Goal: Task Accomplishment & Management: Manage account settings

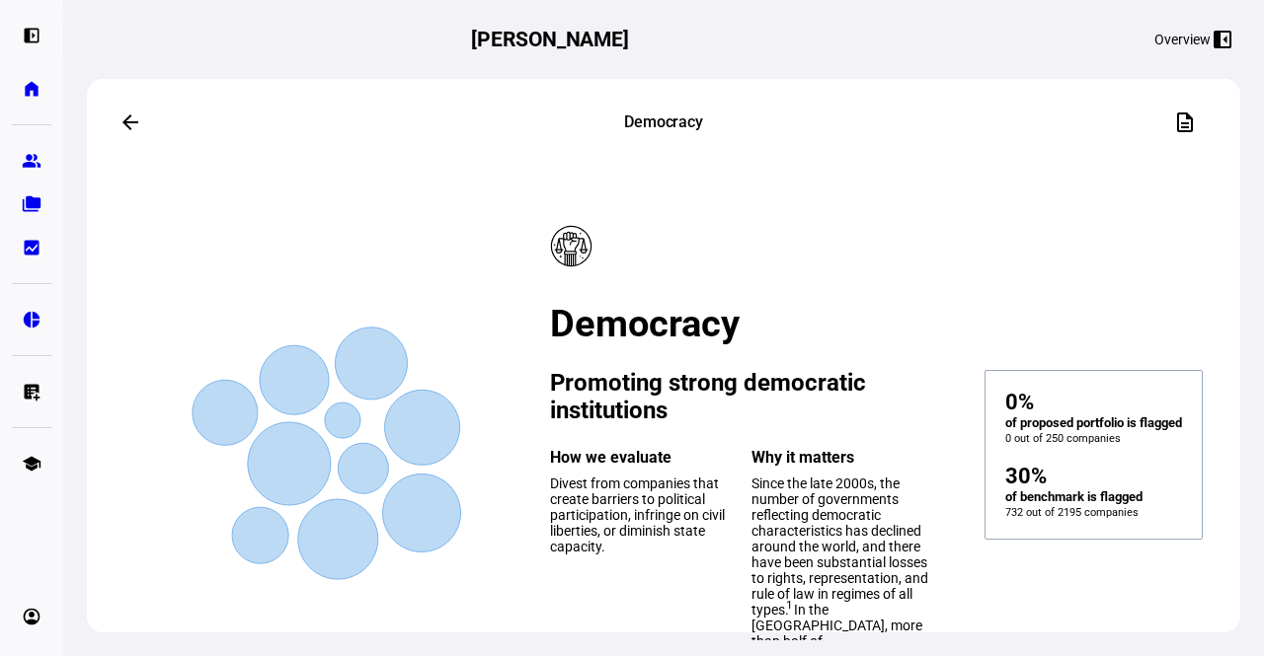
click at [761, 242] on mat-card-content "Created with Highcharts 9.1.2 Democracy Promoting strong democratic institution…" at bounding box center [667, 447] width 1112 height 476
click at [30, 95] on eth-mat-symbol "home" at bounding box center [32, 89] width 20 height 20
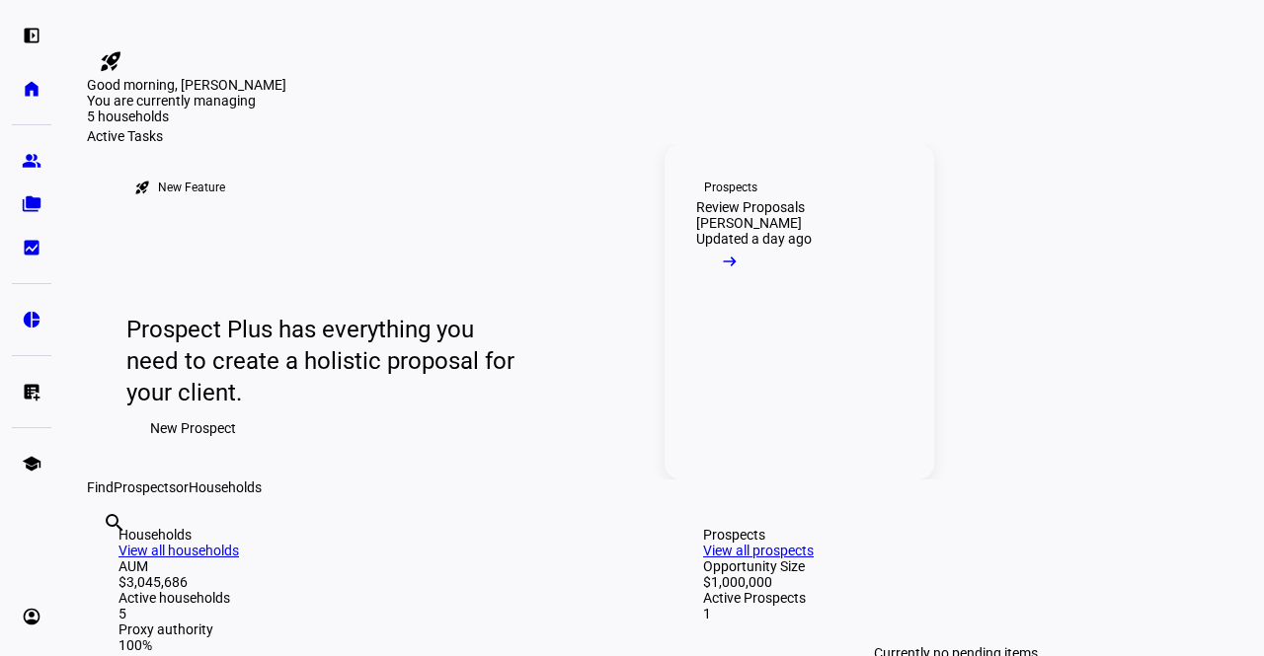
click at [763, 286] on span at bounding box center [729, 266] width 67 height 39
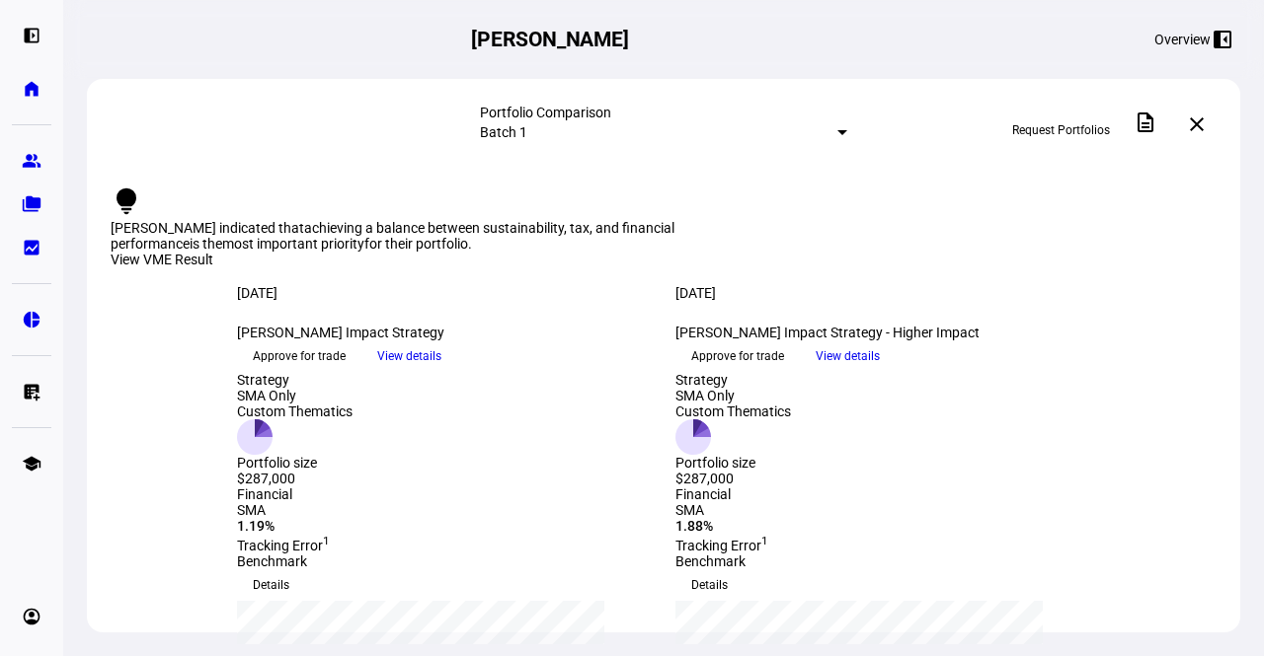
click at [880, 371] on span "View details" at bounding box center [847, 357] width 64 height 30
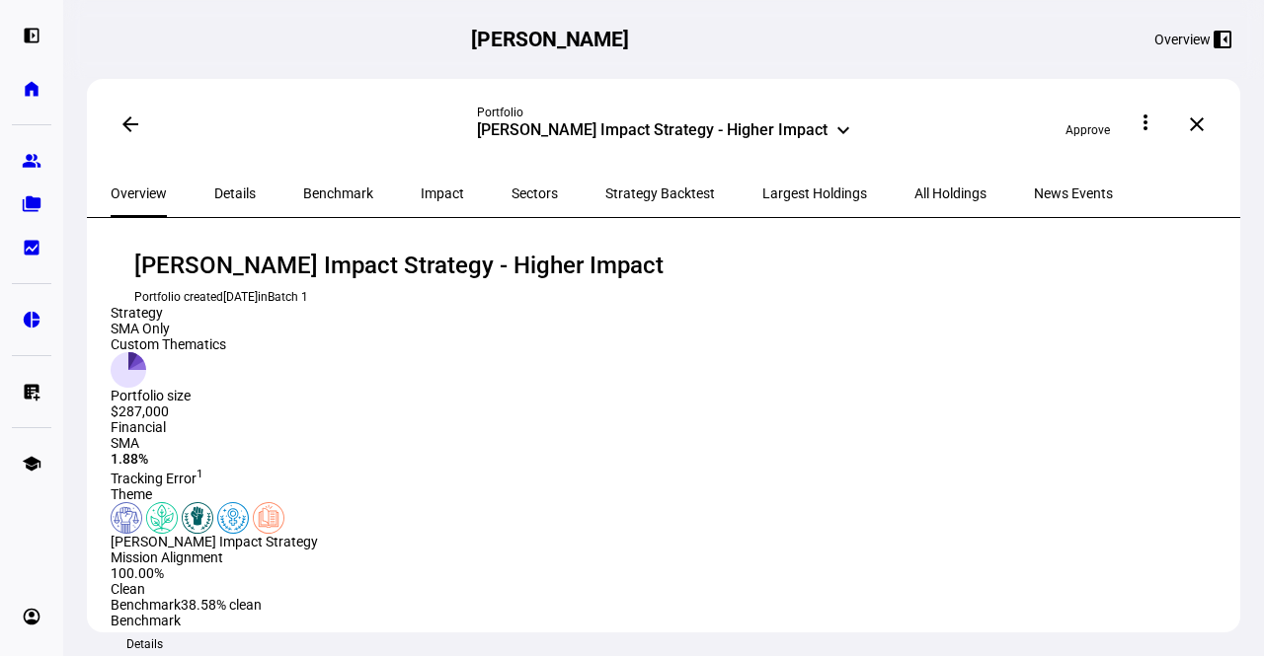
click at [235, 189] on span "Details" at bounding box center [234, 194] width 41 height 14
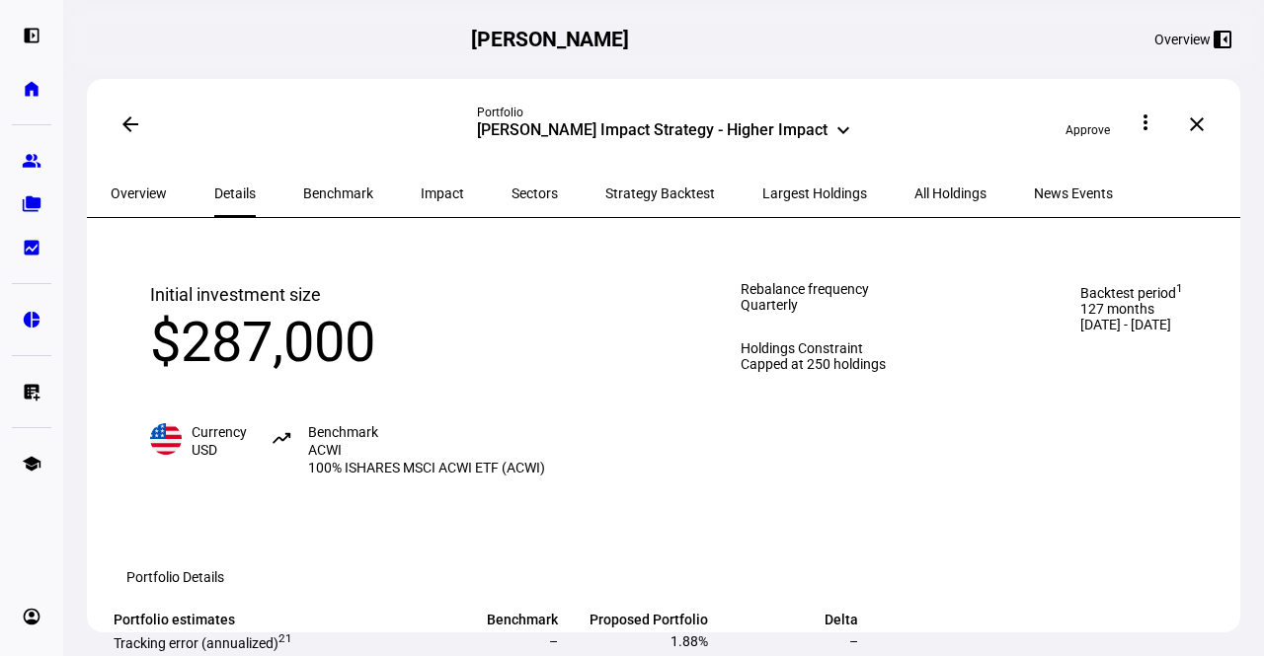
click at [1226, 425] on eth-route-card-body "Initial investment size $287,000 Currency USD trending_up Benchmark ACWI 100% I…" at bounding box center [663, 455] width 1153 height 475
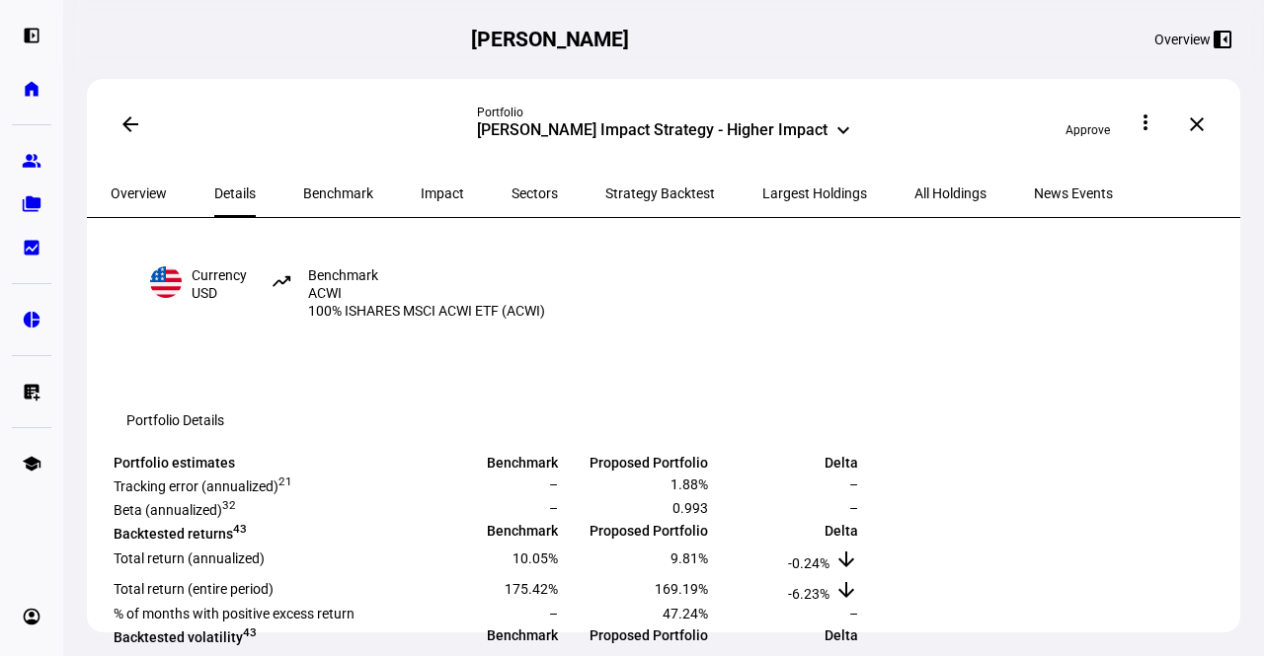
scroll to position [118, 0]
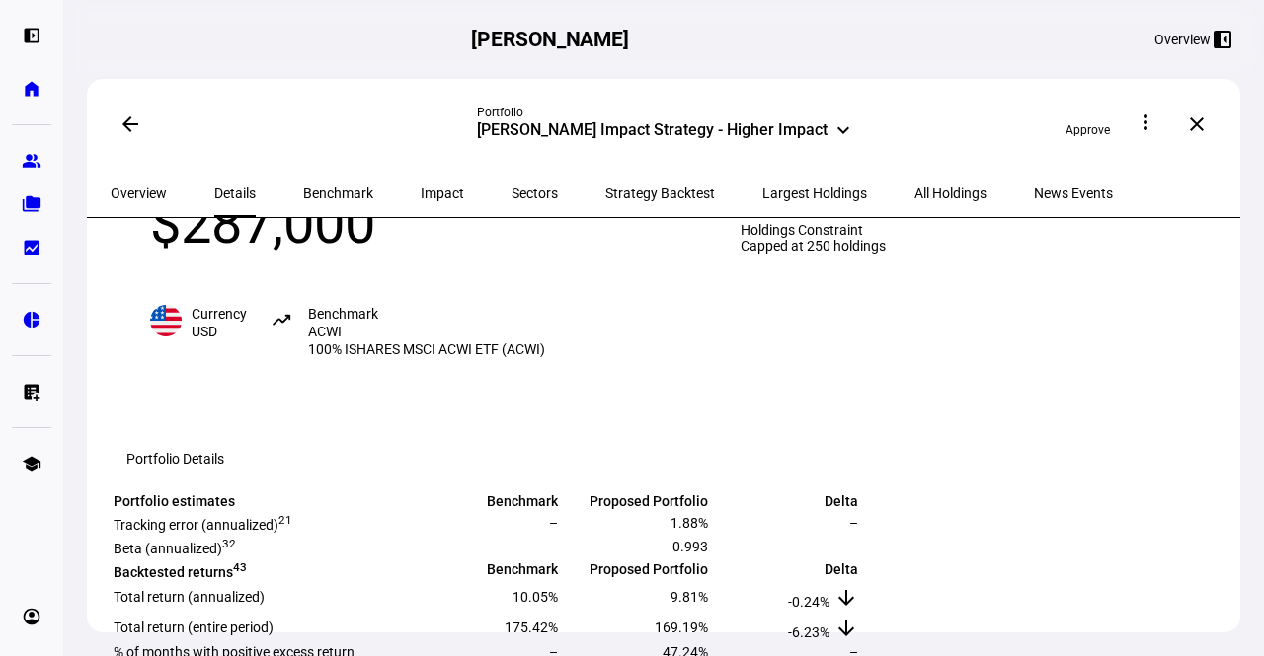
click at [421, 181] on span "Impact" at bounding box center [442, 193] width 43 height 47
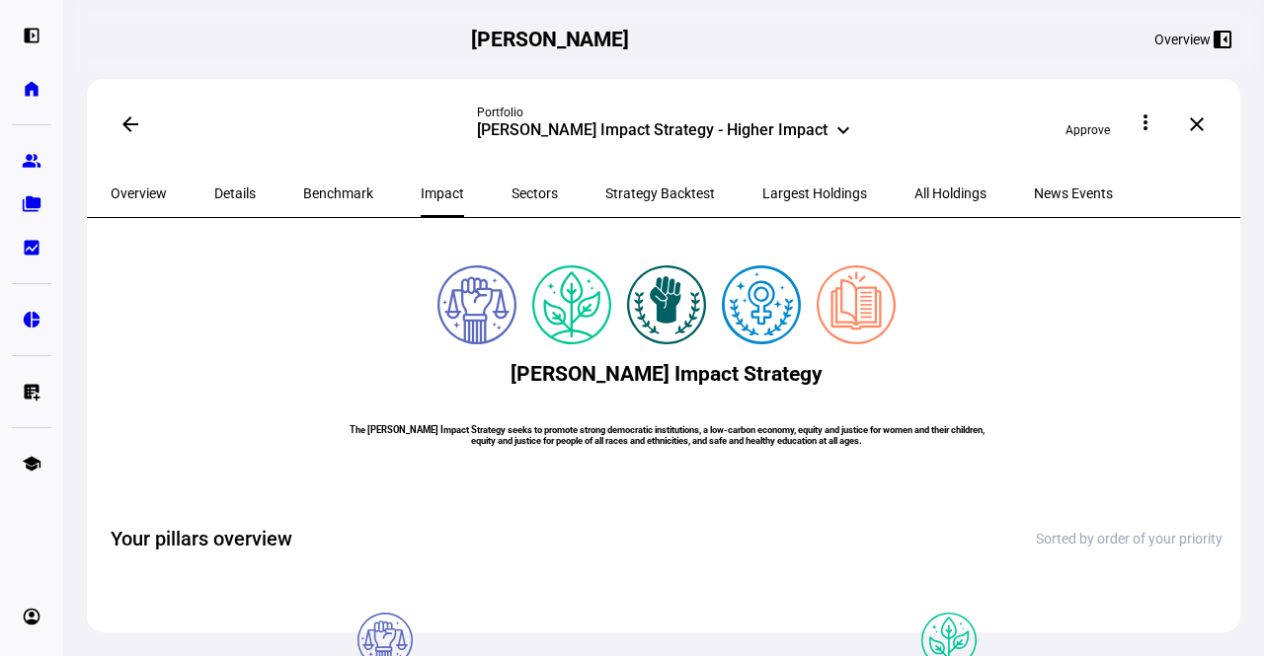
click at [1040, 491] on eth-card-container "[PERSON_NAME] Impact Strategy The [PERSON_NAME] Impact Strategy seeks to promot…" at bounding box center [667, 367] width 1112 height 250
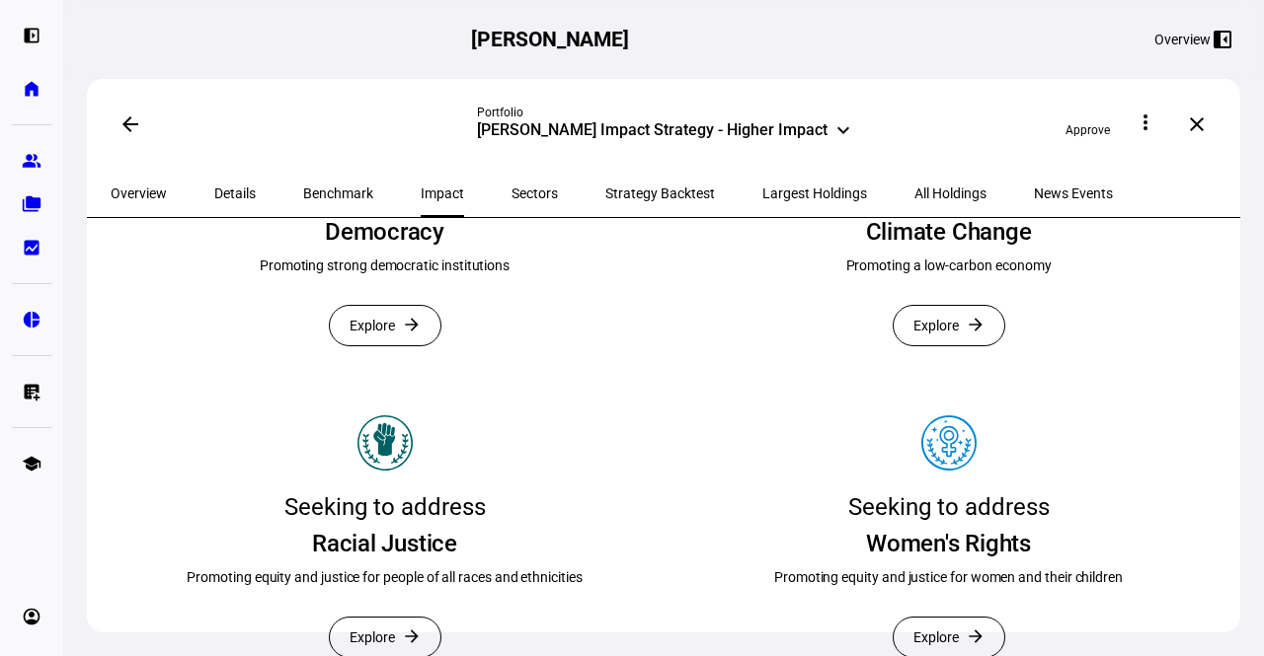
scroll to position [513, 0]
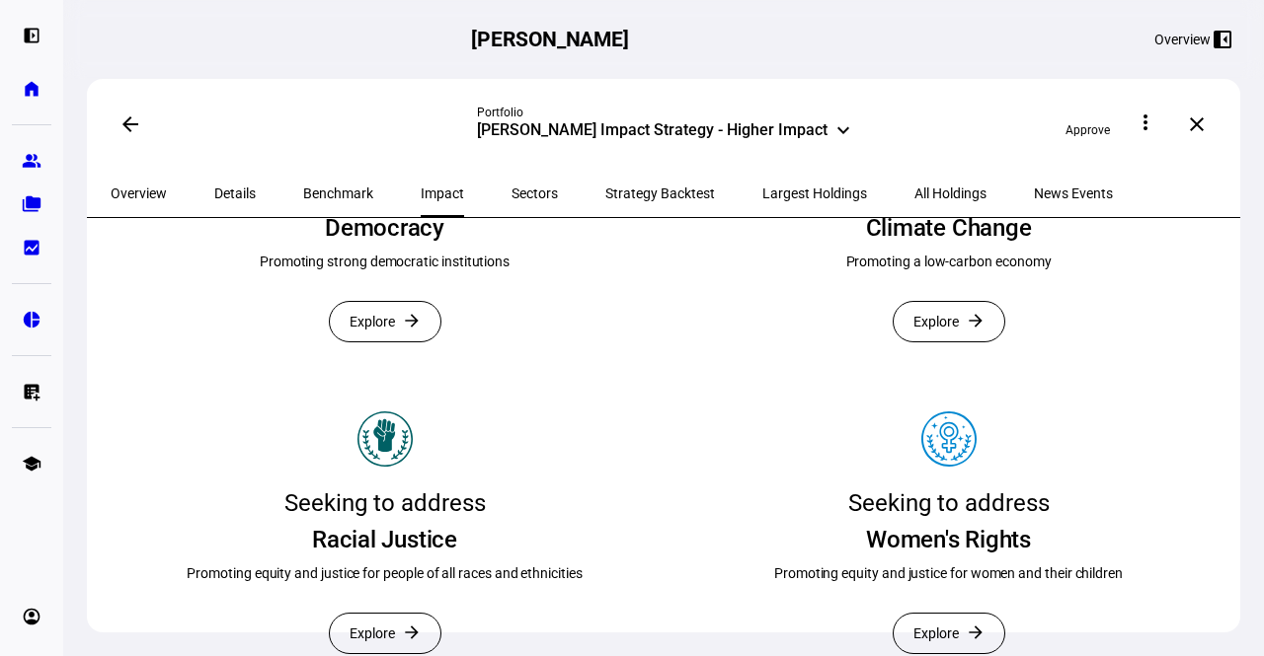
click at [407, 331] on mat-icon "arrow_forward" at bounding box center [412, 321] width 20 height 20
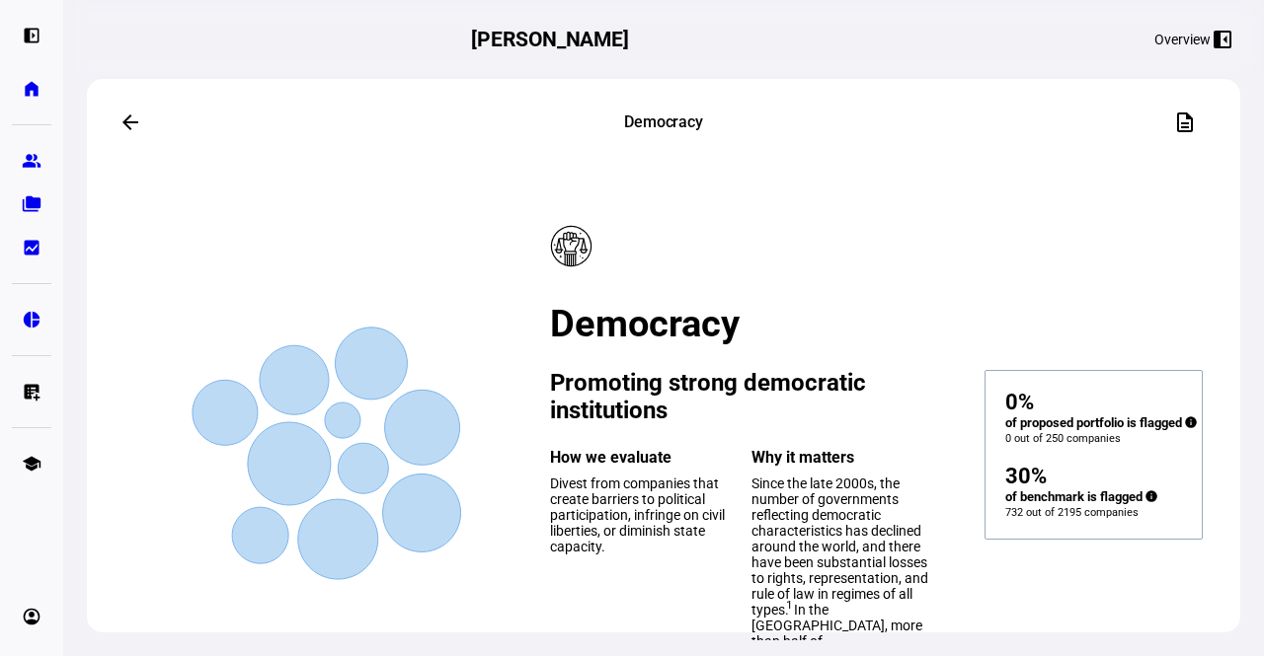
click at [1005, 415] on div "0%" at bounding box center [1093, 403] width 177 height 24
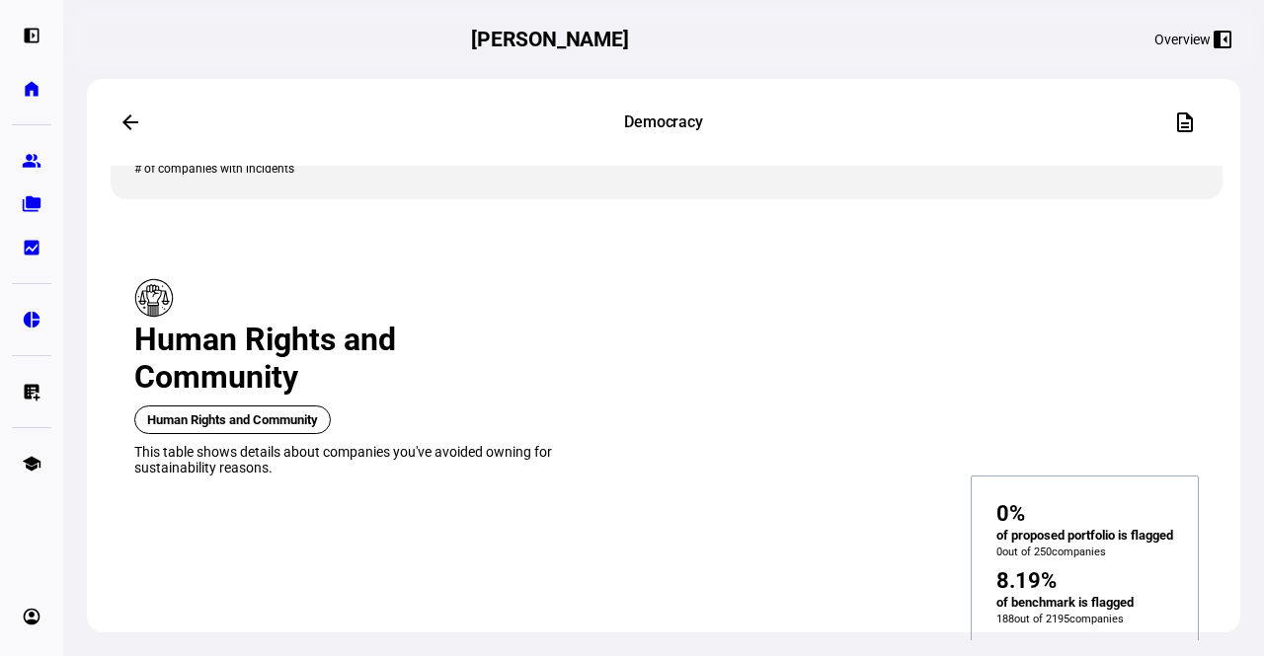
scroll to position [1382, 0]
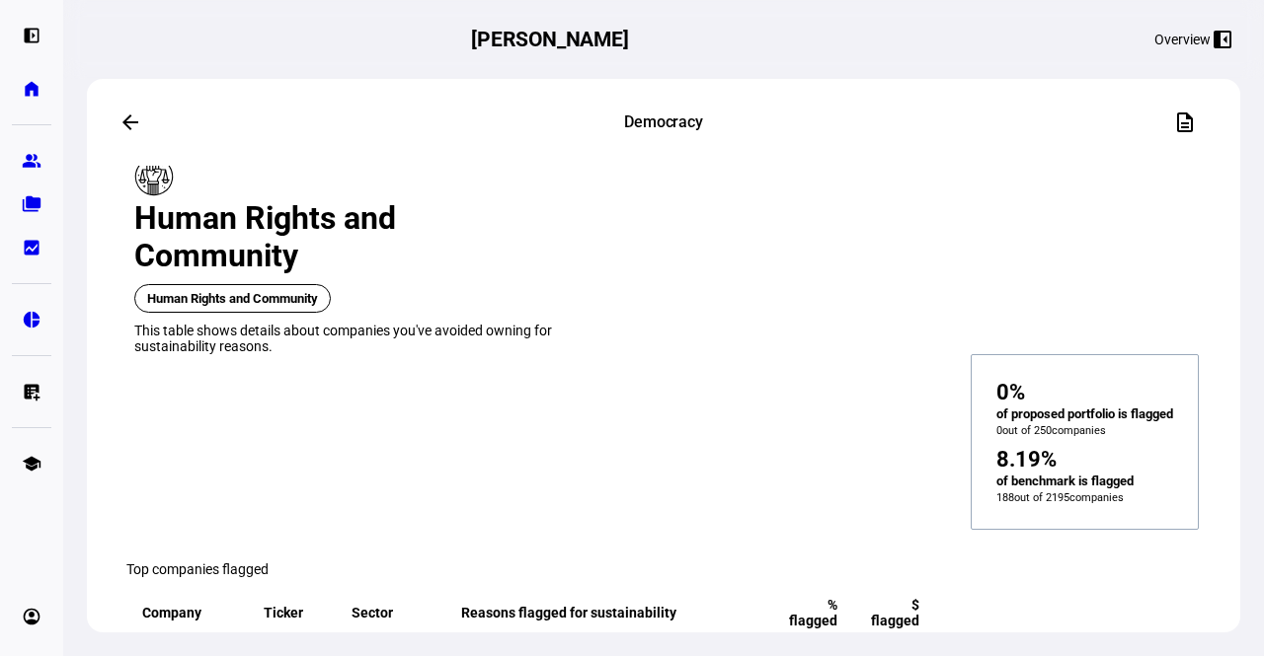
scroll to position [1540, 0]
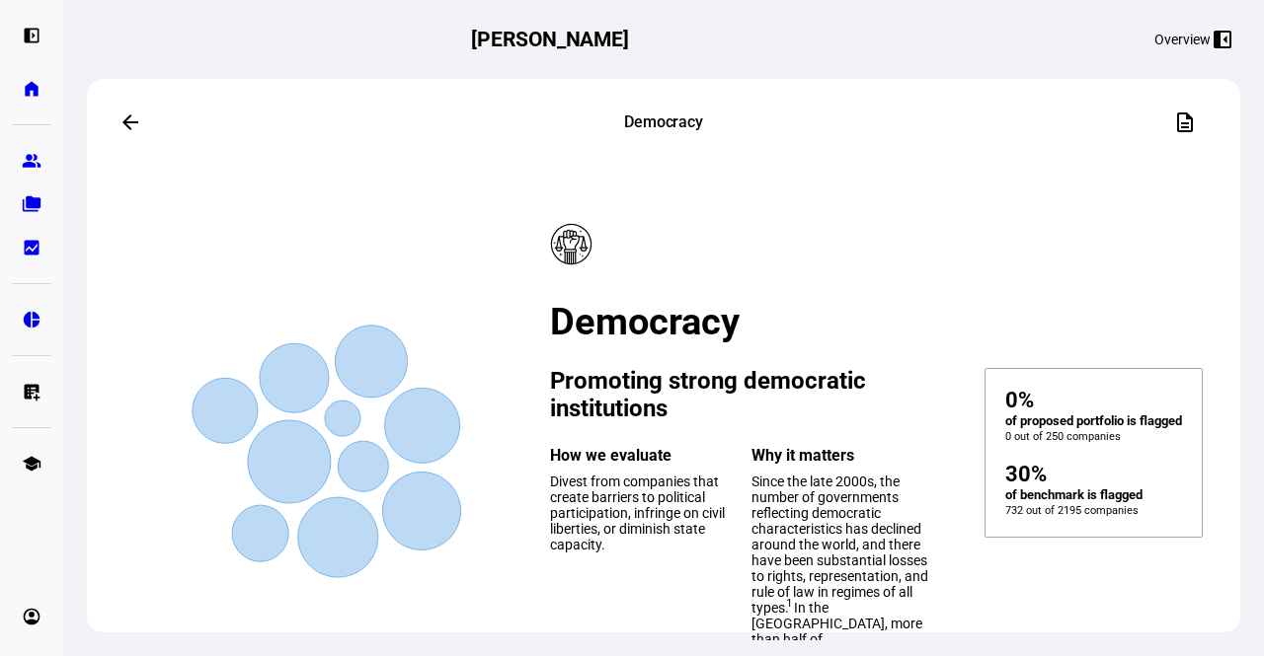
scroll to position [0, 0]
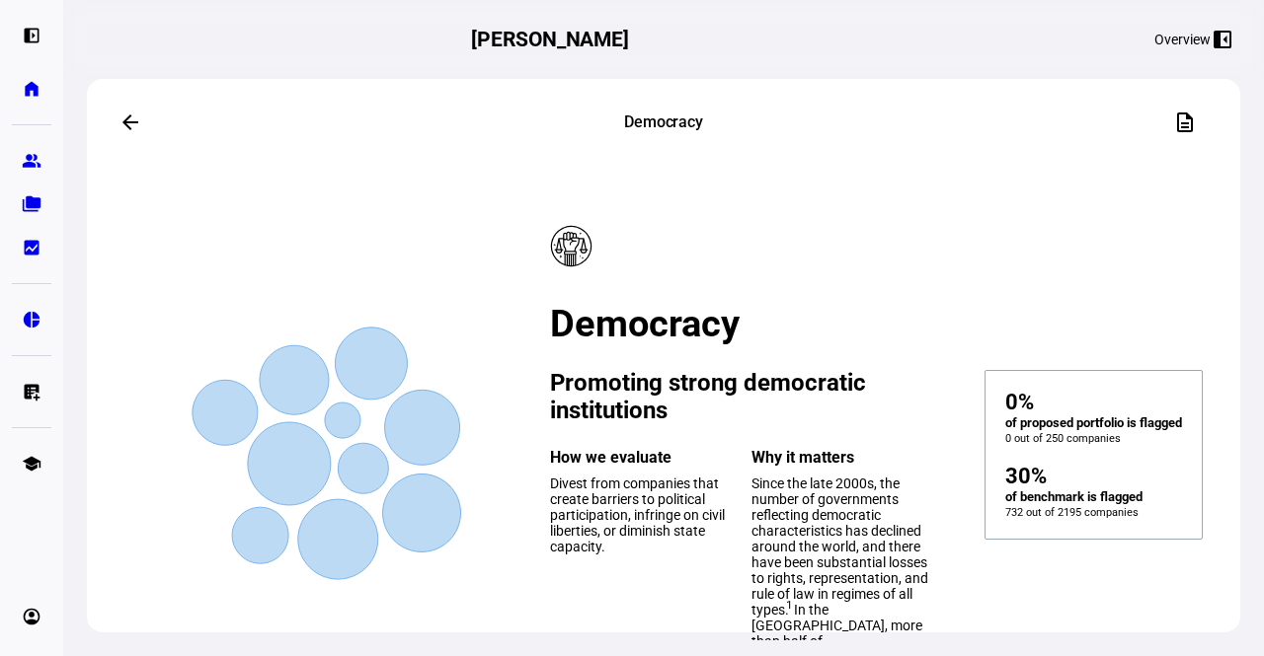
click at [124, 123] on mat-icon "arrow_back" at bounding box center [130, 123] width 24 height 24
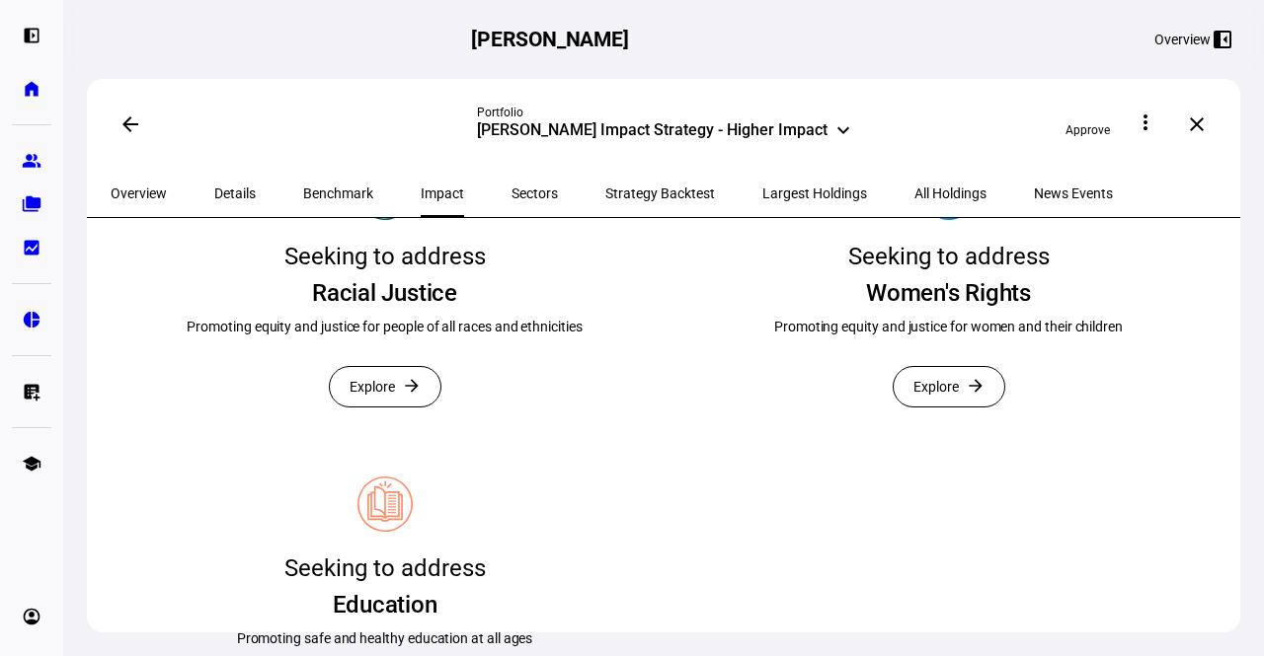
scroll to position [721, 0]
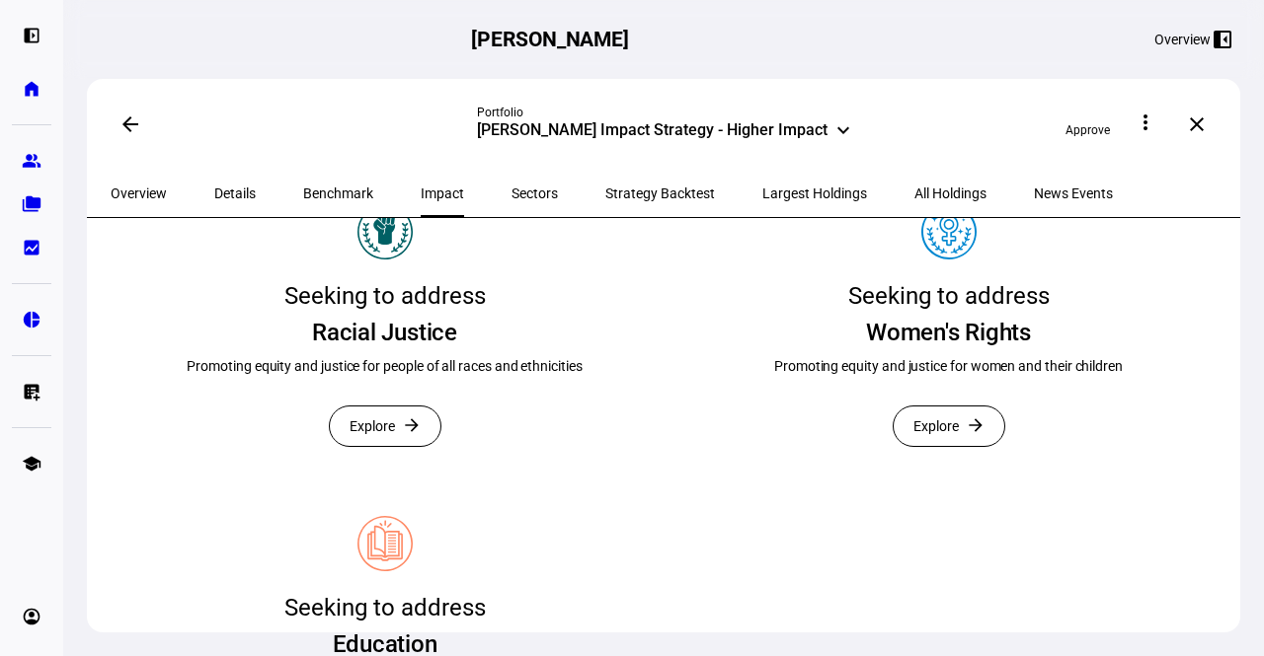
click at [928, 446] on span "Explore" at bounding box center [935, 426] width 45 height 39
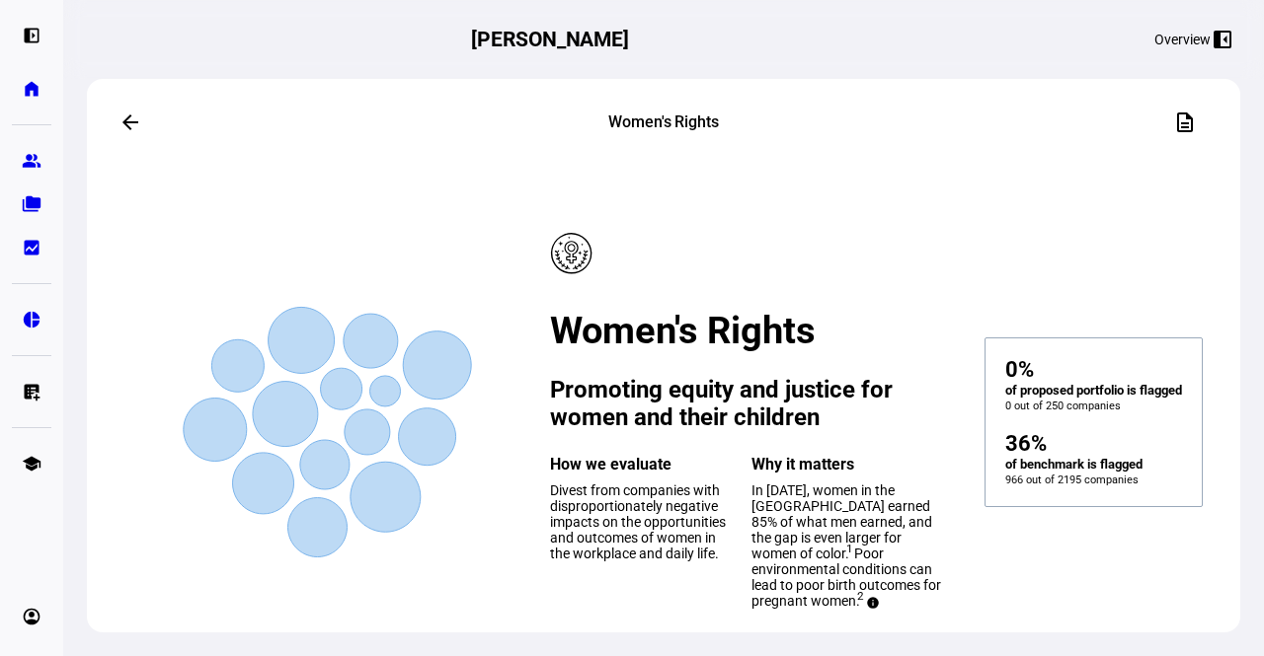
click at [1196, 504] on mat-card-content "Created with Highcharts 9.1.2 Women's Rights Promoting equity and justice for w…" at bounding box center [667, 414] width 1112 height 411
click at [132, 118] on mat-icon "arrow_back" at bounding box center [130, 123] width 24 height 24
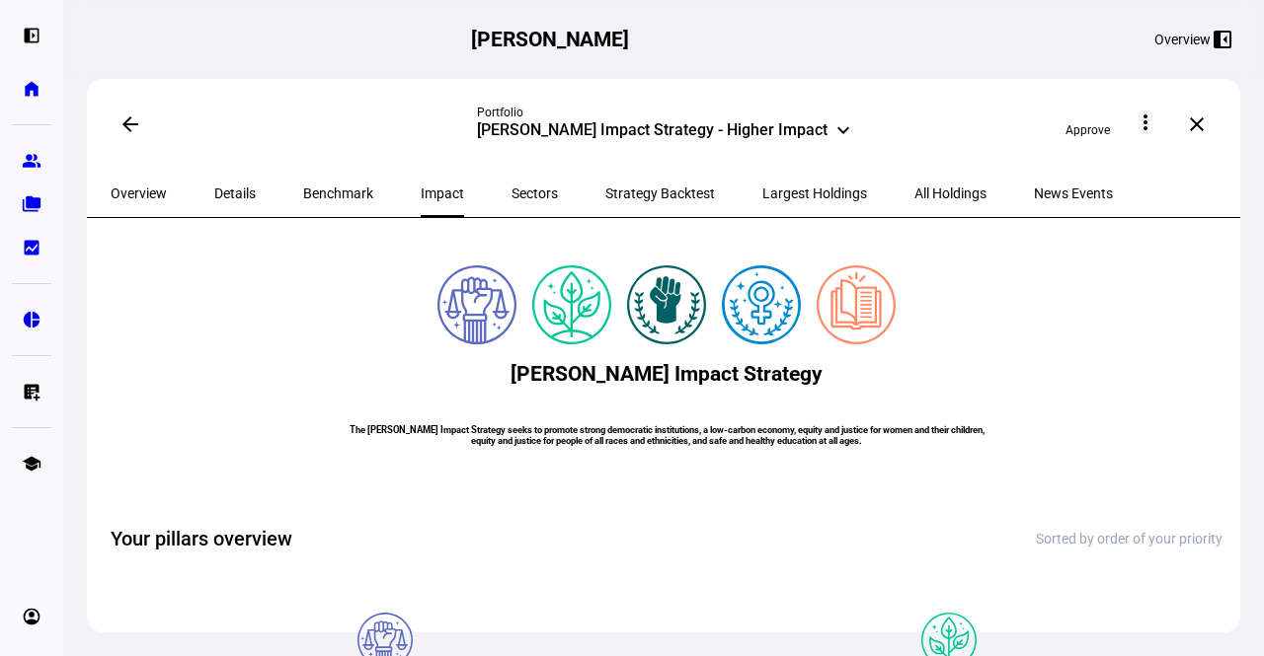
click at [1198, 492] on eth-card-container "[PERSON_NAME] Impact Strategy The [PERSON_NAME] Impact Strategy seeks to promot…" at bounding box center [667, 367] width 1112 height 250
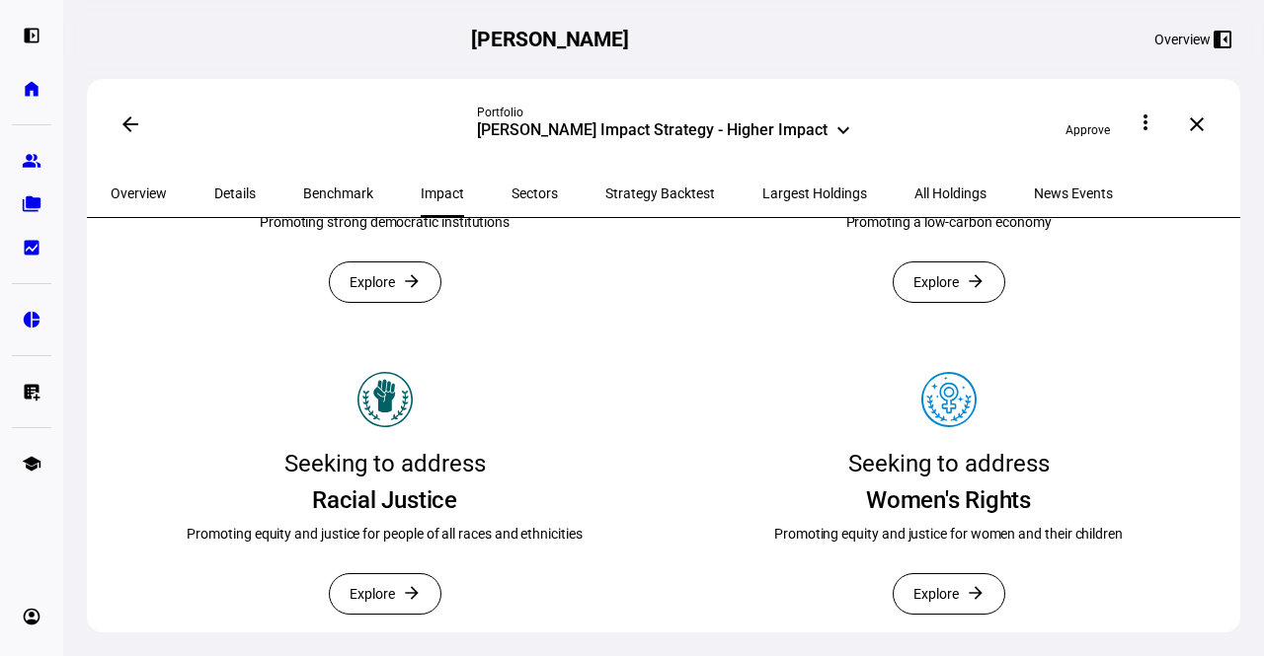
scroll to position [592, 0]
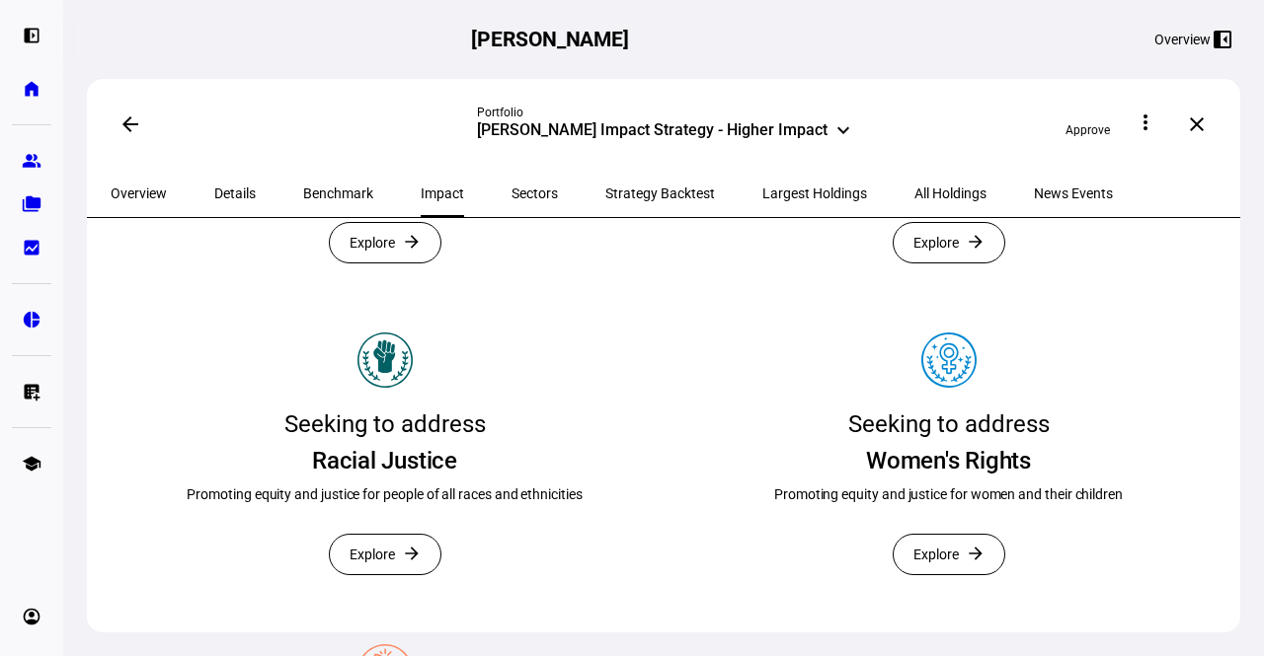
click at [937, 263] on span "Explore" at bounding box center [935, 242] width 45 height 39
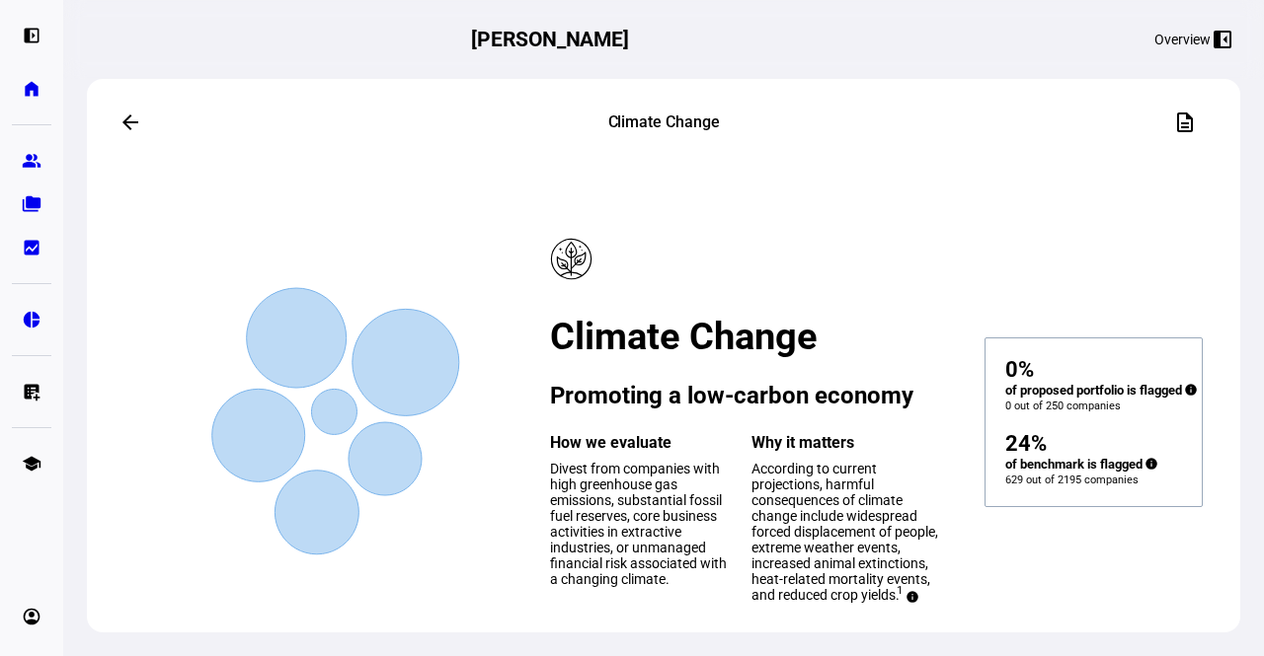
drag, startPoint x: 1009, startPoint y: 537, endPoint x: 1030, endPoint y: 583, distance: 50.8
click at [1030, 487] on div "24% of benchmark is flagged info 629 out of 2195 companies" at bounding box center [1093, 450] width 177 height 74
drag, startPoint x: 1030, startPoint y: 583, endPoint x: 1209, endPoint y: 481, distance: 206.9
click at [1209, 481] on mat-card "Created with Highcharts 9.1.2 Climate Change Promoting a low-carbon economy How…" at bounding box center [667, 422] width 1112 height 426
click at [123, 121] on mat-icon "arrow_back" at bounding box center [130, 123] width 24 height 24
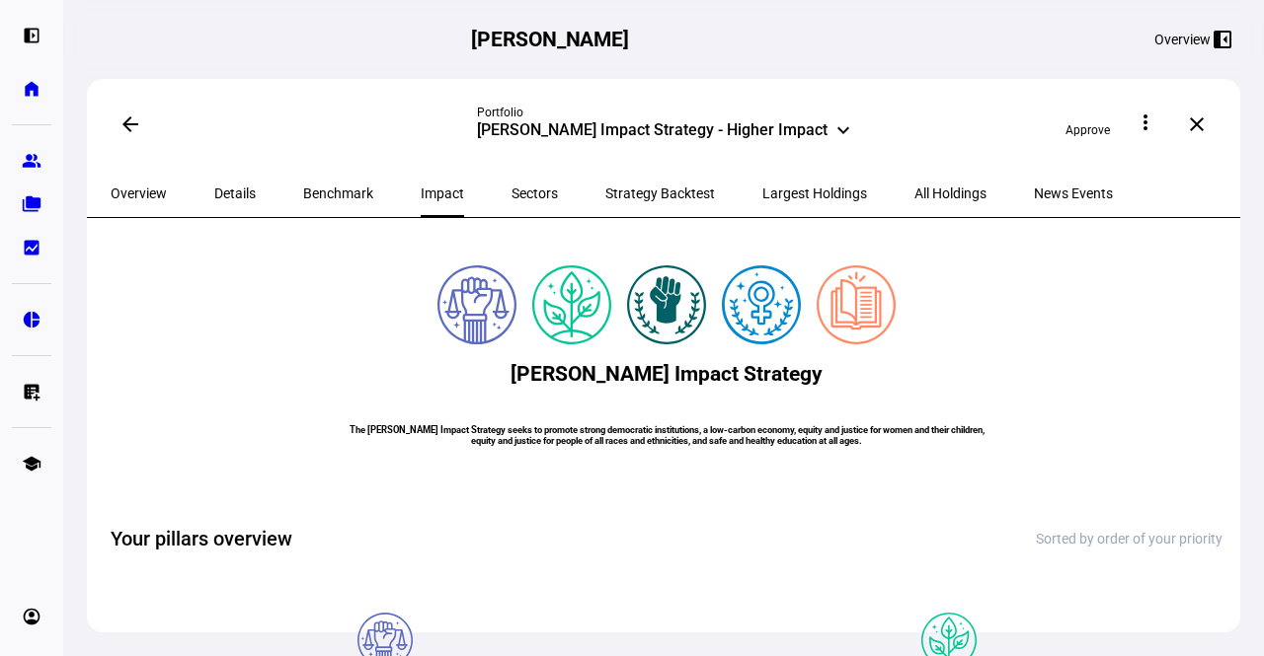
click at [311, 192] on span "Benchmark" at bounding box center [338, 194] width 70 height 14
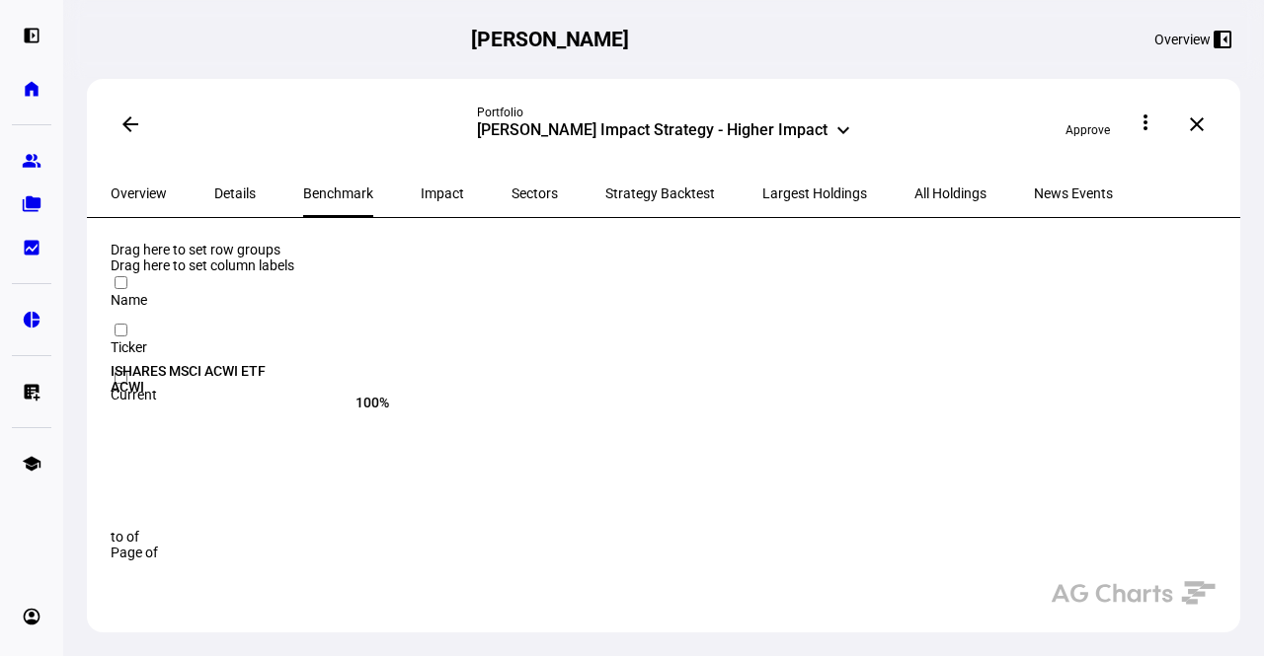
click at [221, 189] on span "Details" at bounding box center [234, 194] width 41 height 14
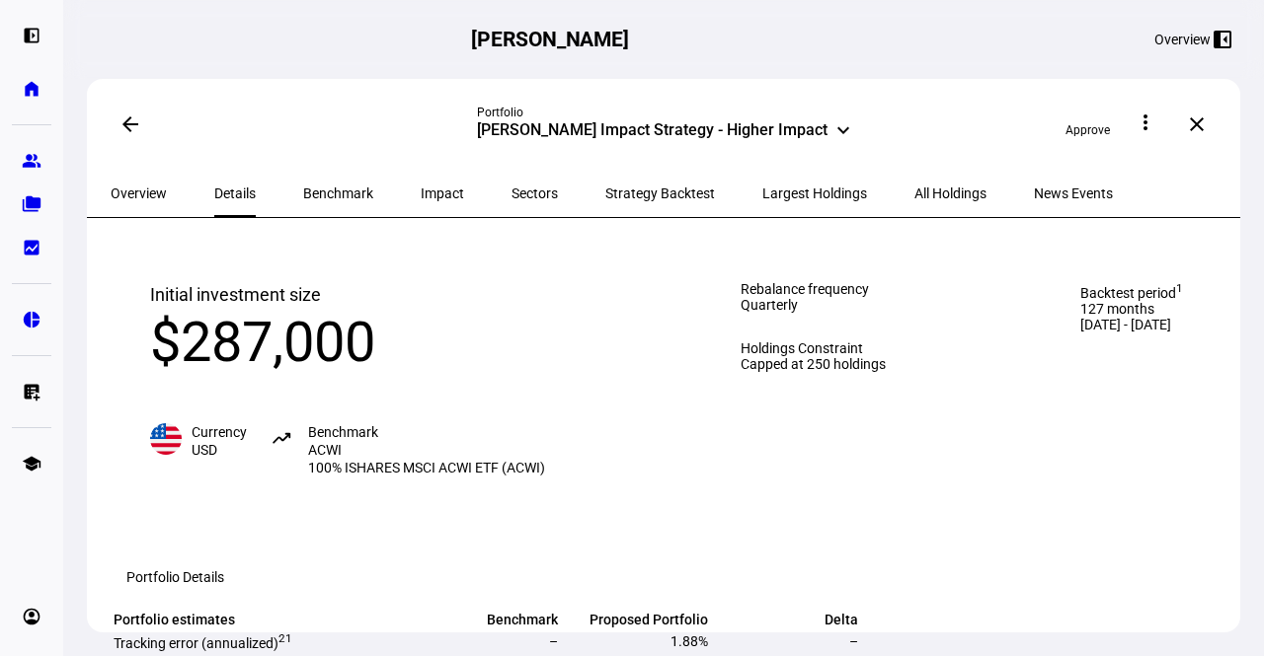
click at [1040, 463] on div "Backtest period 1 127 months [DATE] - [DATE]" at bounding box center [1131, 379] width 182 height 274
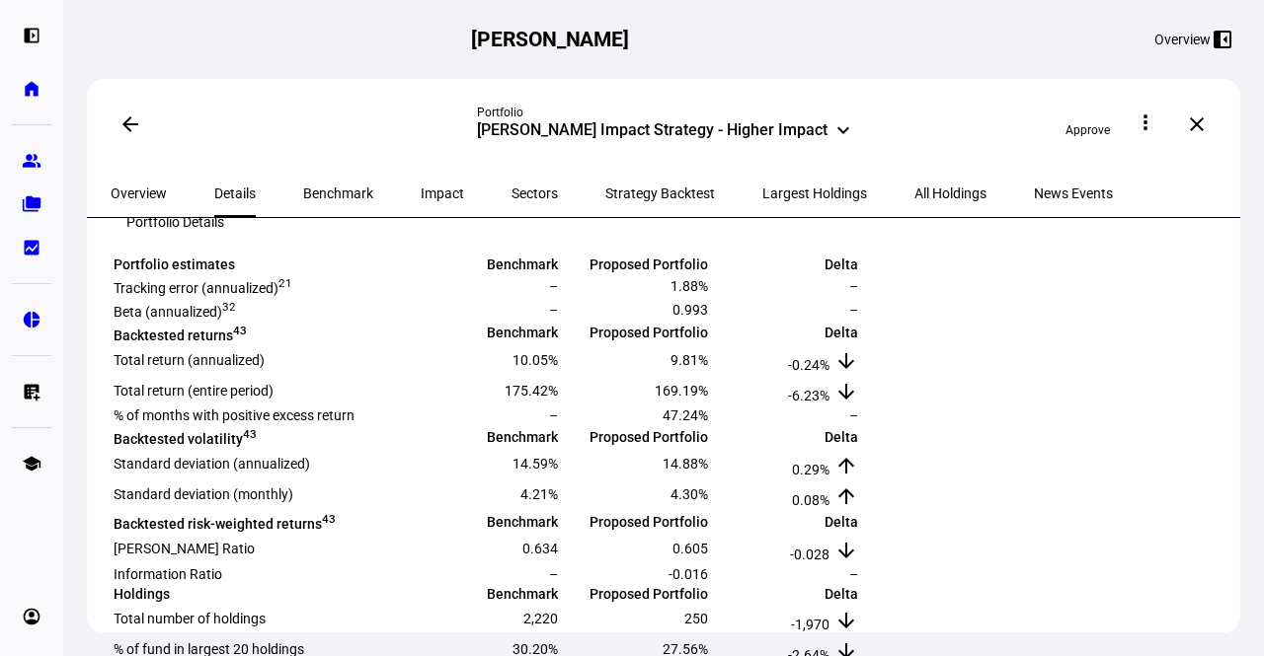
scroll to position [316, 0]
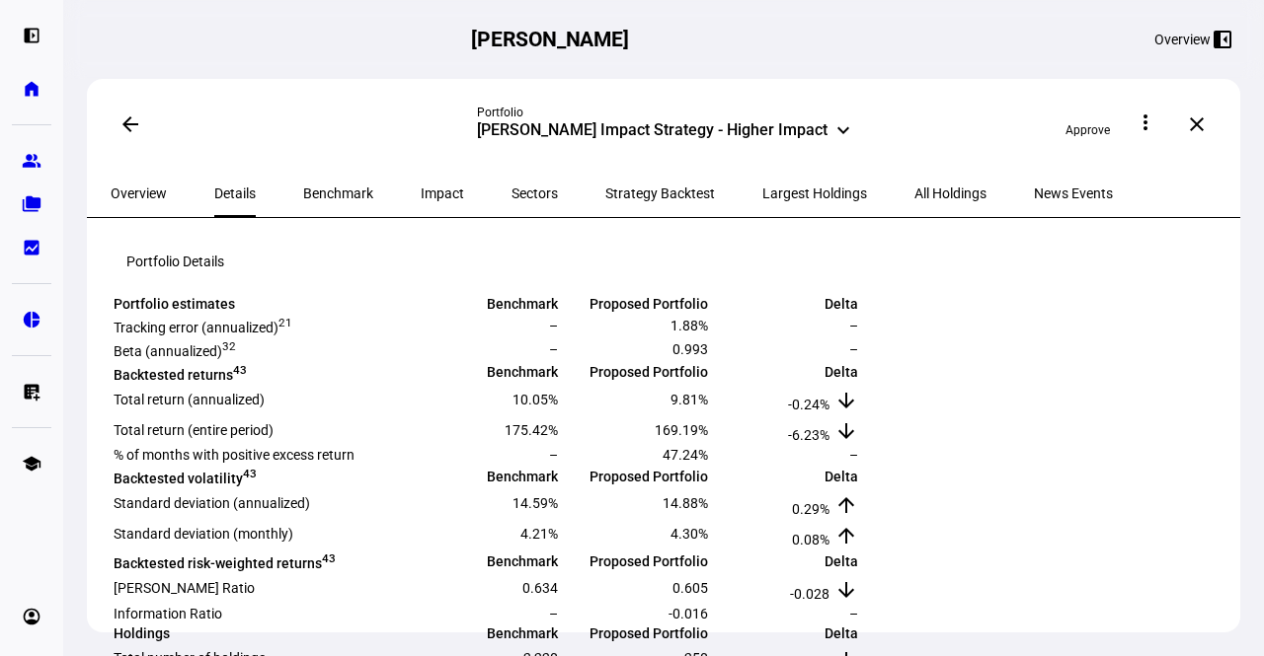
click at [914, 199] on span "All Holdings" at bounding box center [950, 193] width 72 height 47
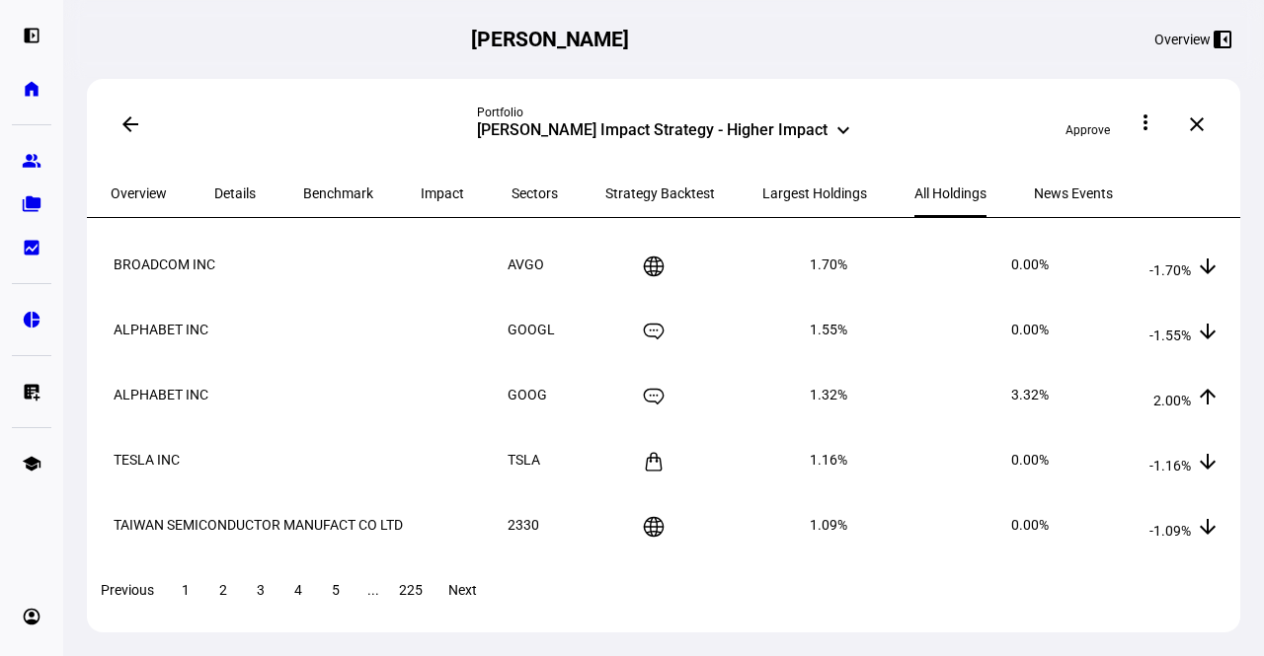
scroll to position [417, 0]
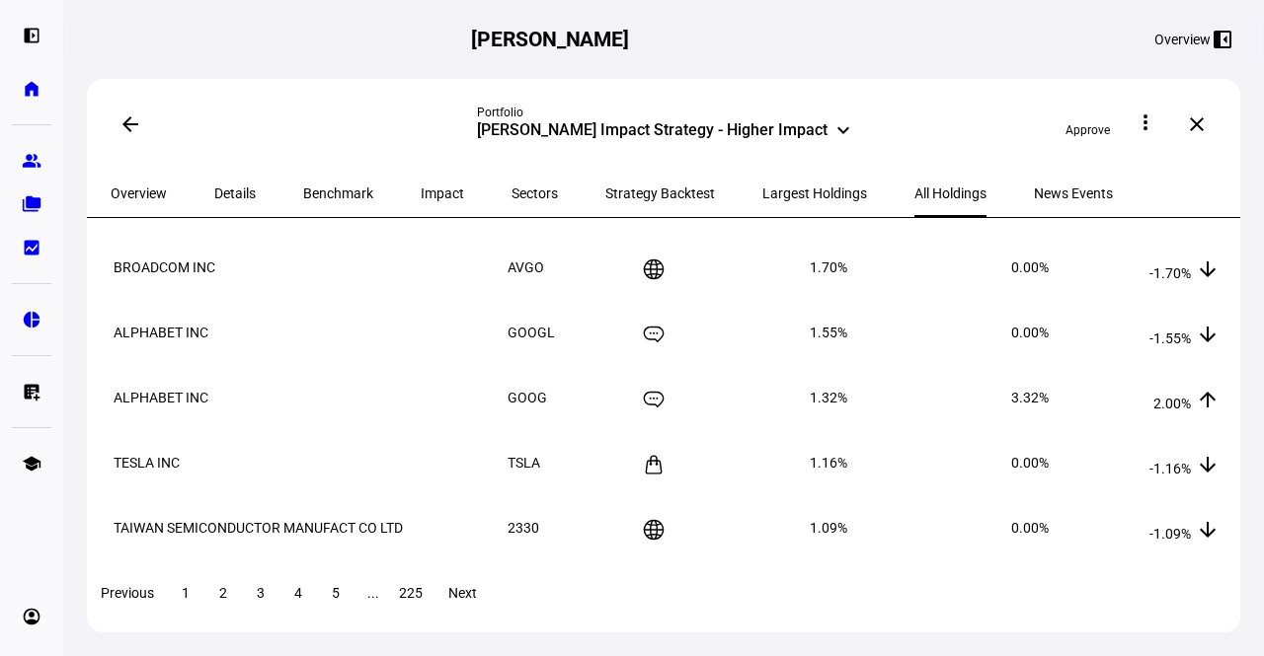
click at [762, 187] on span "Largest Holdings" at bounding box center [814, 194] width 105 height 14
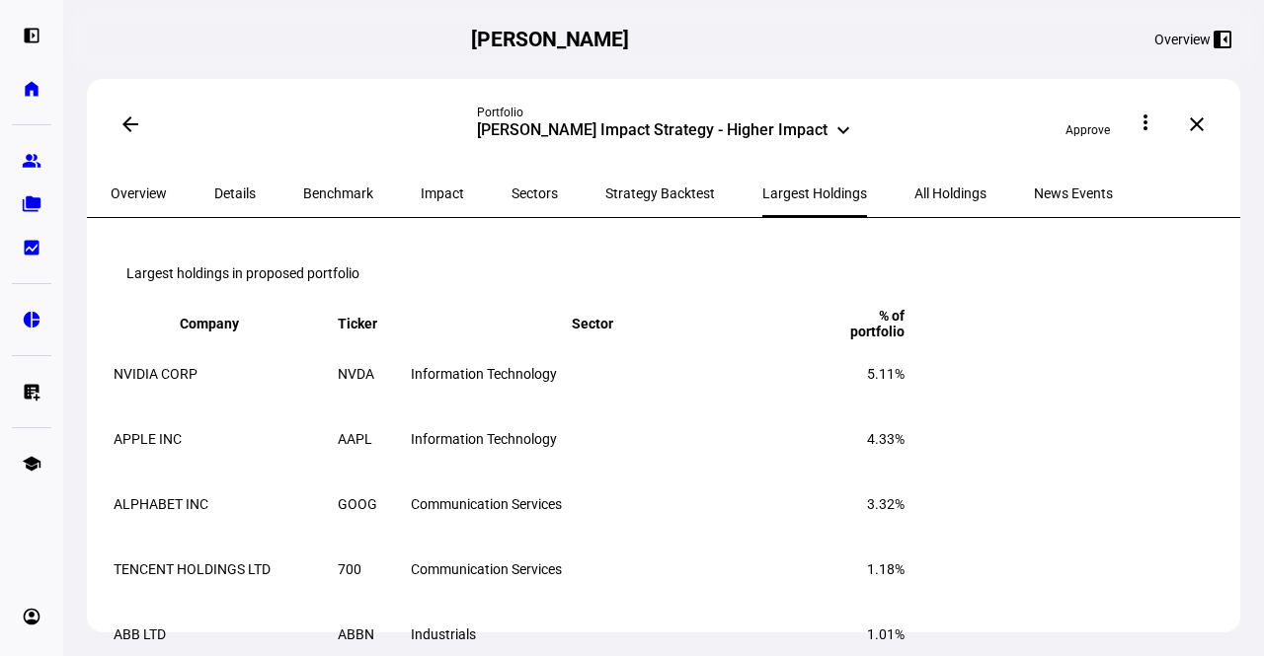
click at [511, 187] on span "Sectors" at bounding box center [534, 194] width 46 height 14
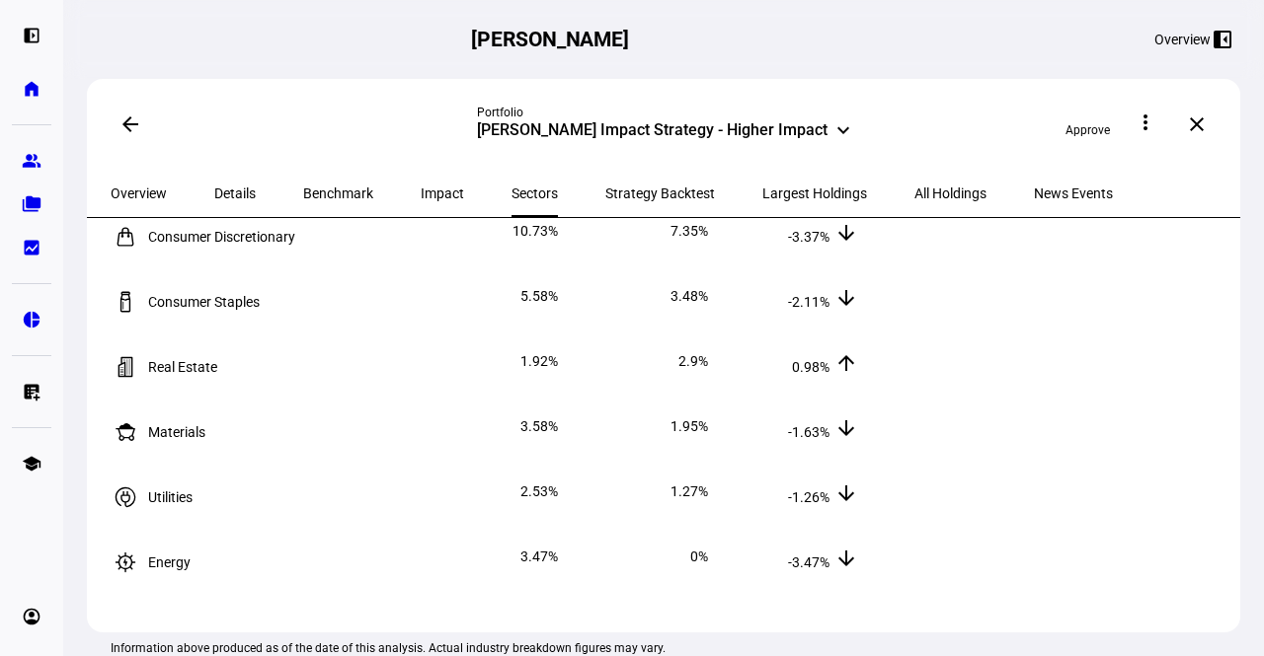
scroll to position [482, 0]
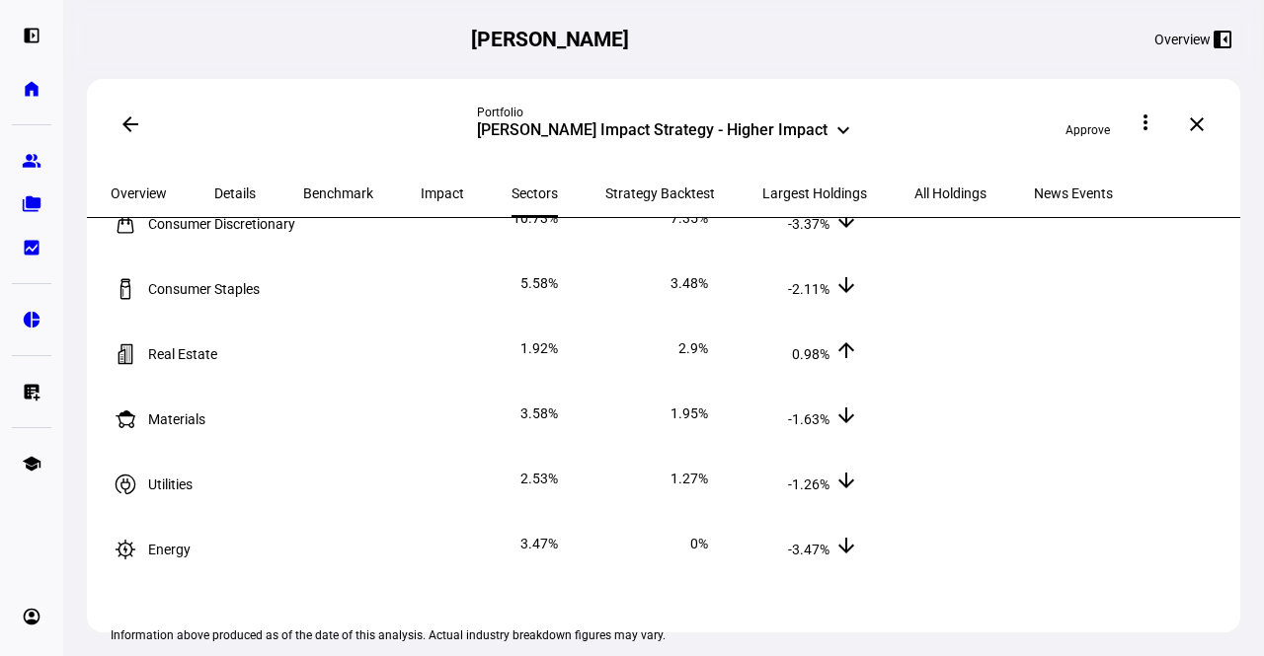
click at [125, 194] on span "Overview" at bounding box center [139, 194] width 56 height 14
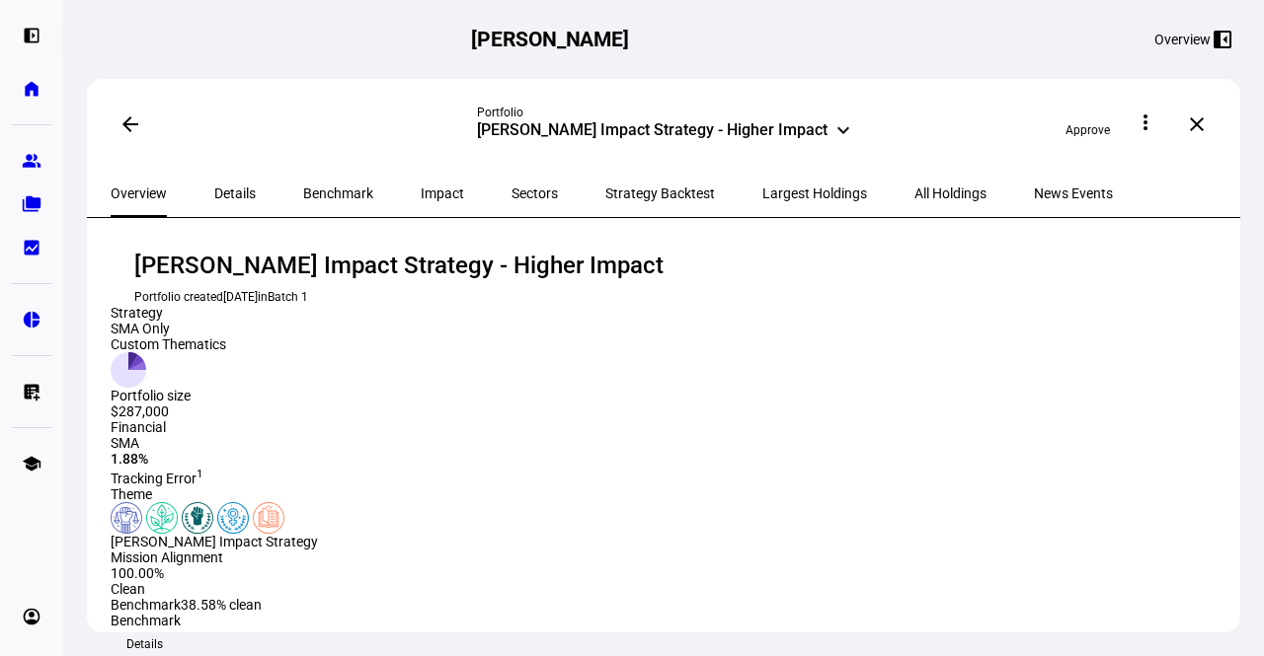
click at [835, 125] on mat-icon "keyboard_arrow_down" at bounding box center [843, 130] width 24 height 24
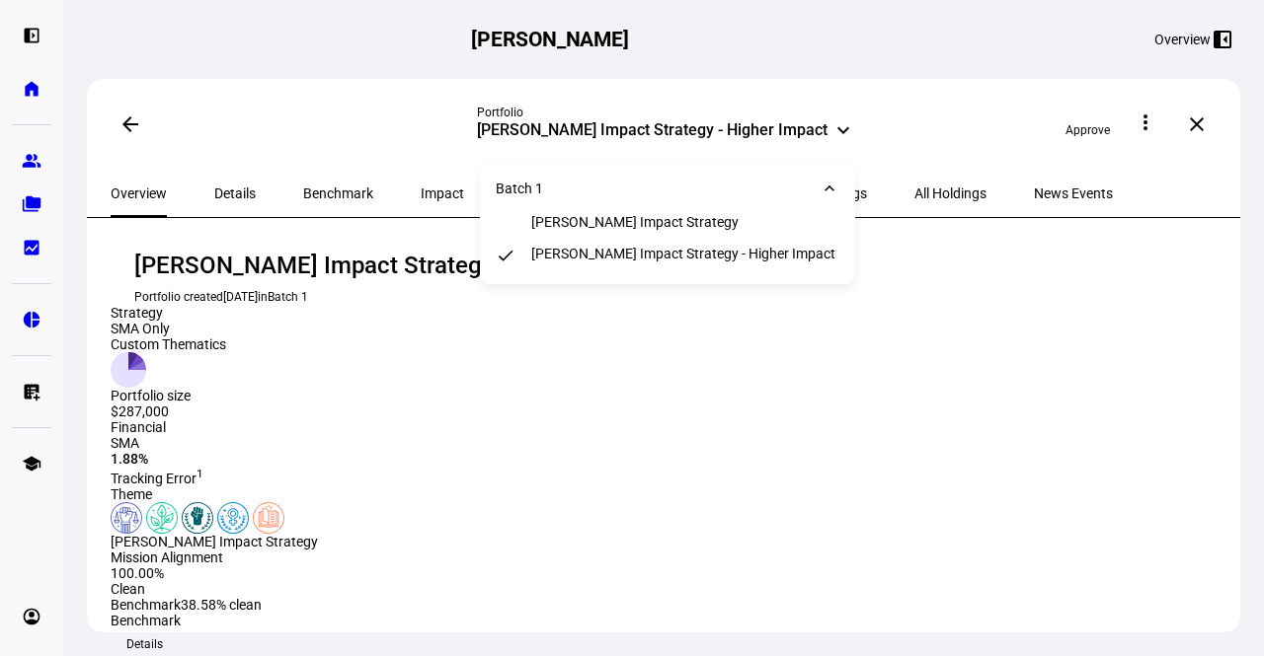
click at [644, 228] on div "[PERSON_NAME] Impact Strategy" at bounding box center [634, 222] width 207 height 16
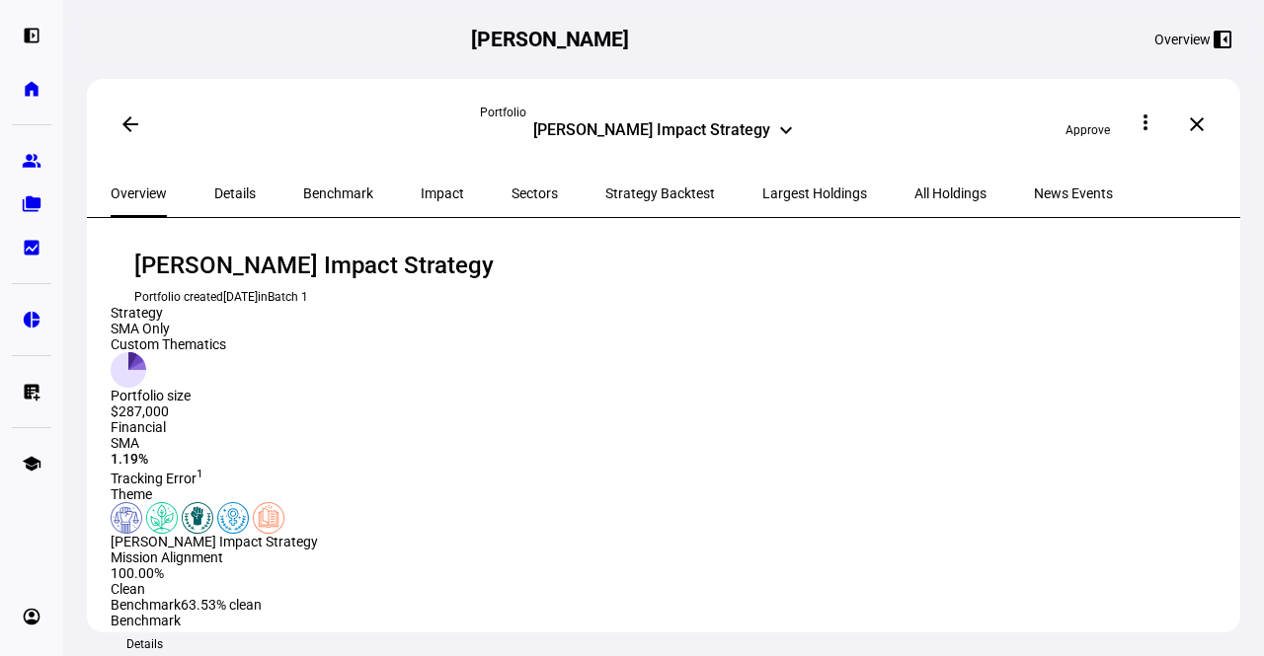
click at [785, 124] on mat-icon "keyboard_arrow_down" at bounding box center [786, 130] width 24 height 24
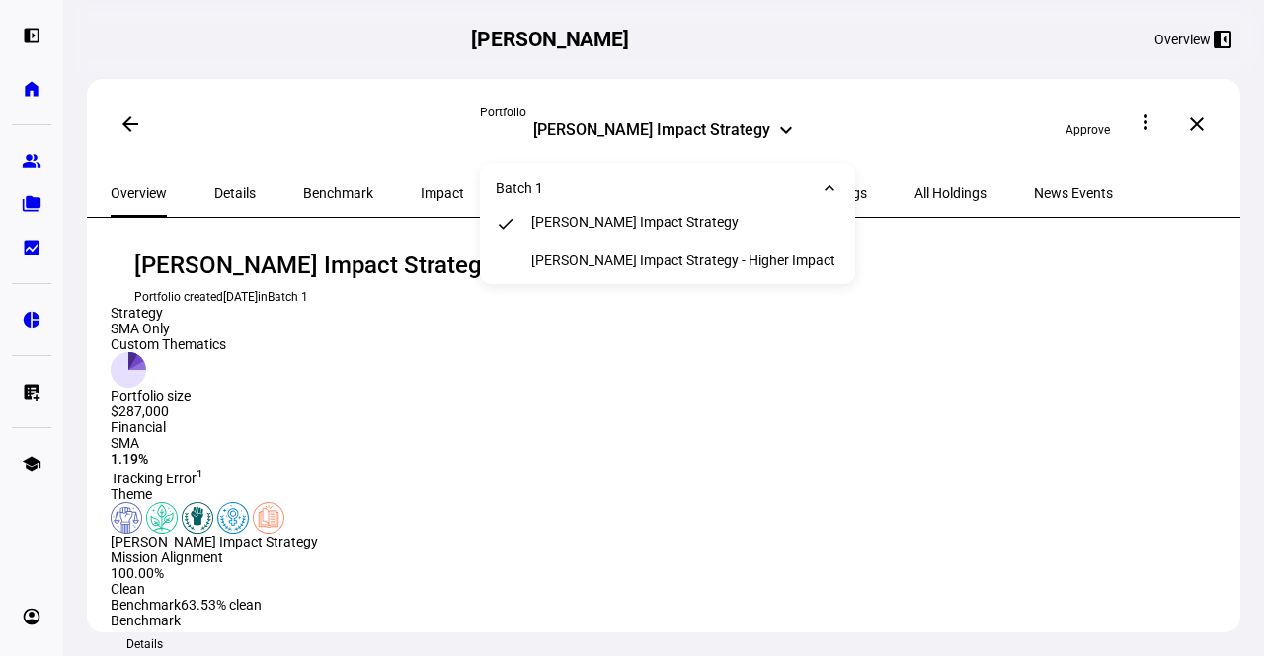
click at [694, 259] on div "[PERSON_NAME] Impact Strategy - Higher Impact" at bounding box center [683, 261] width 304 height 16
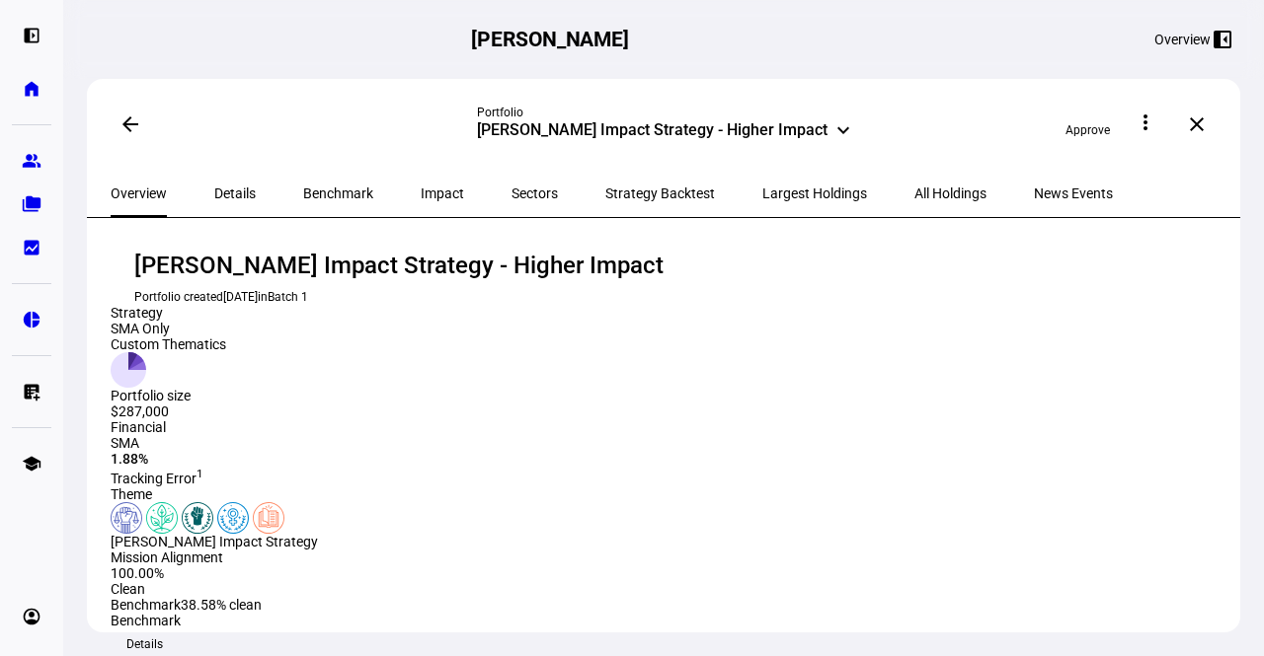
click at [914, 180] on span "All Holdings" at bounding box center [950, 193] width 72 height 47
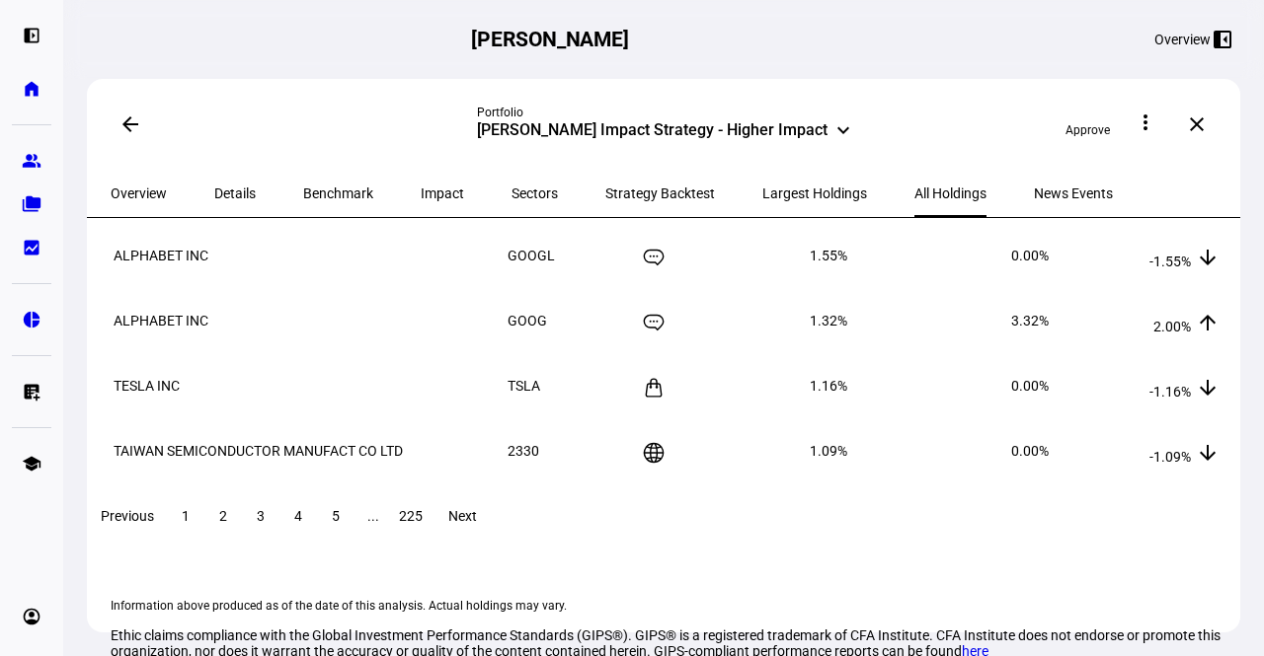
scroll to position [538, 0]
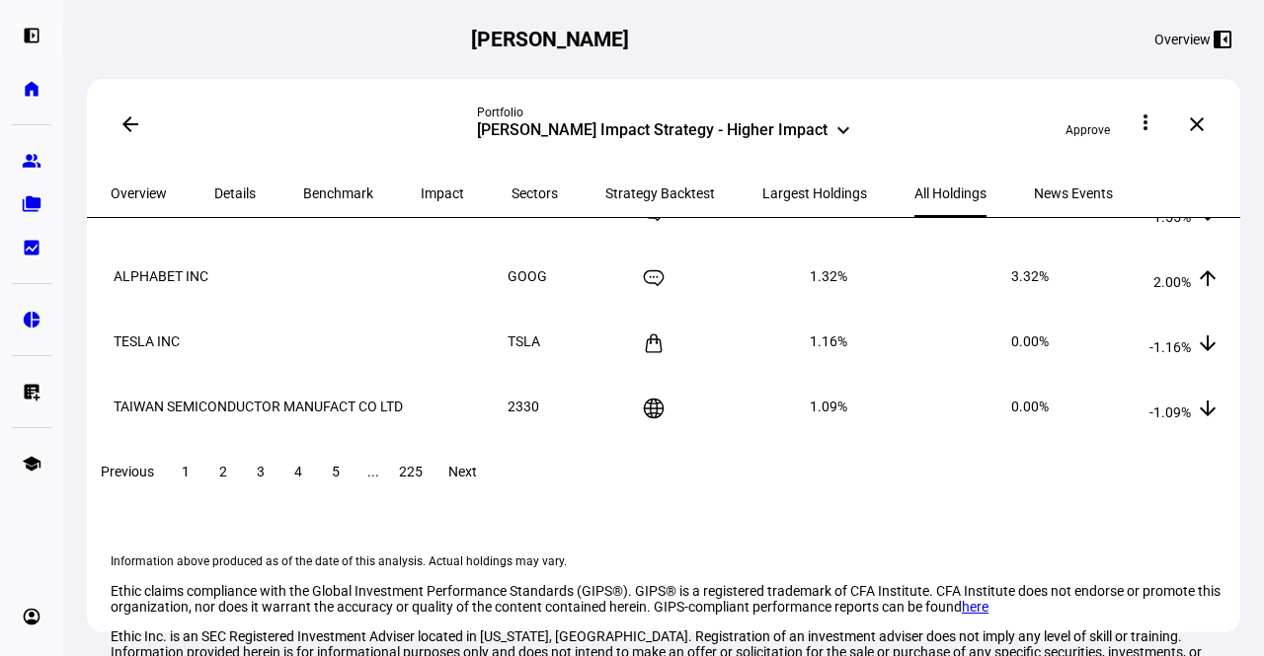
click at [227, 480] on span "2" at bounding box center [223, 472] width 8 height 16
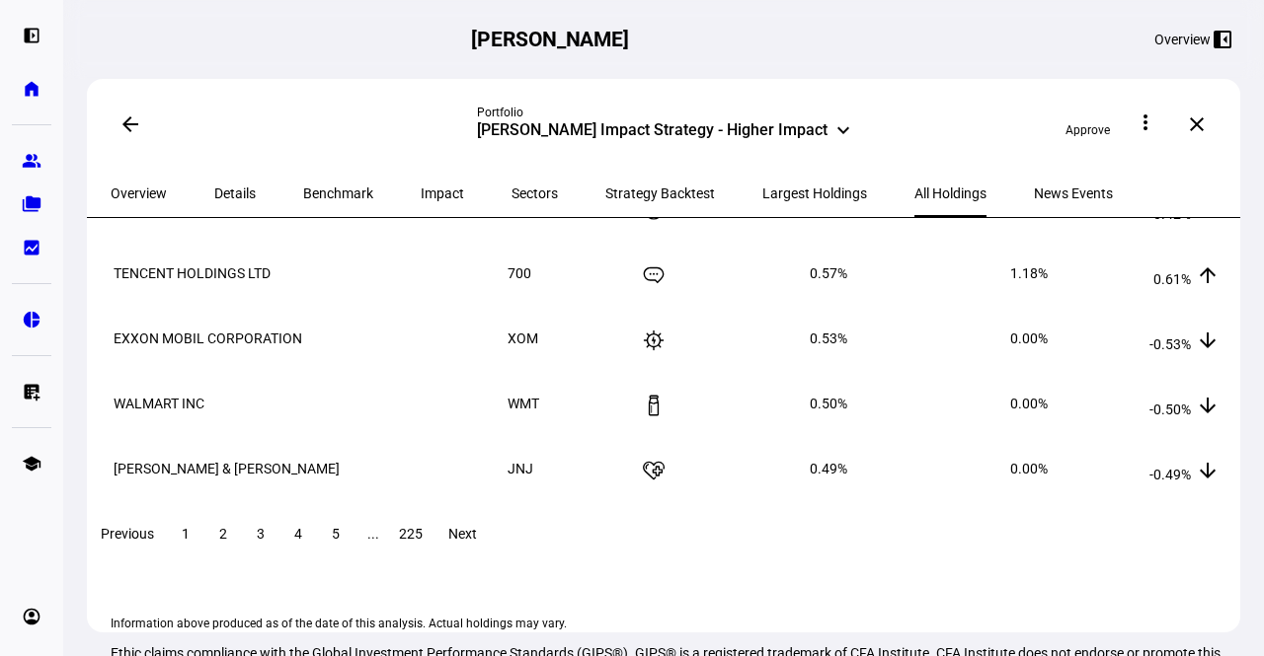
scroll to position [489, 0]
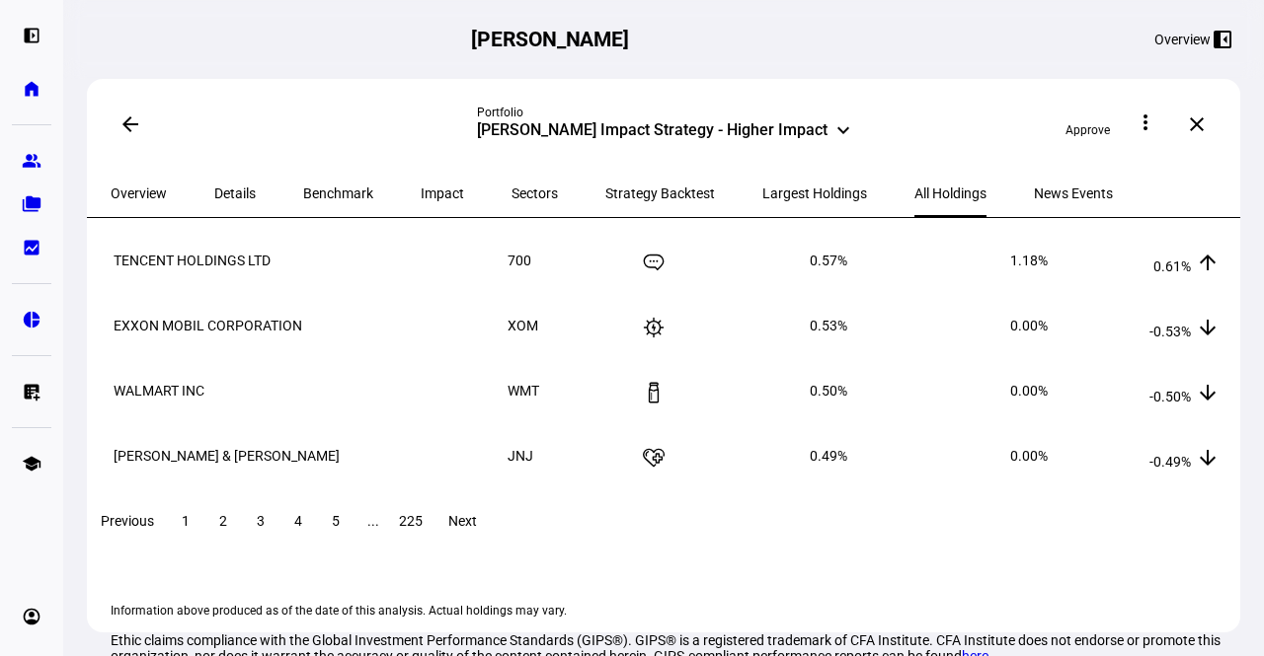
click at [762, 191] on span "Largest Holdings" at bounding box center [814, 194] width 105 height 14
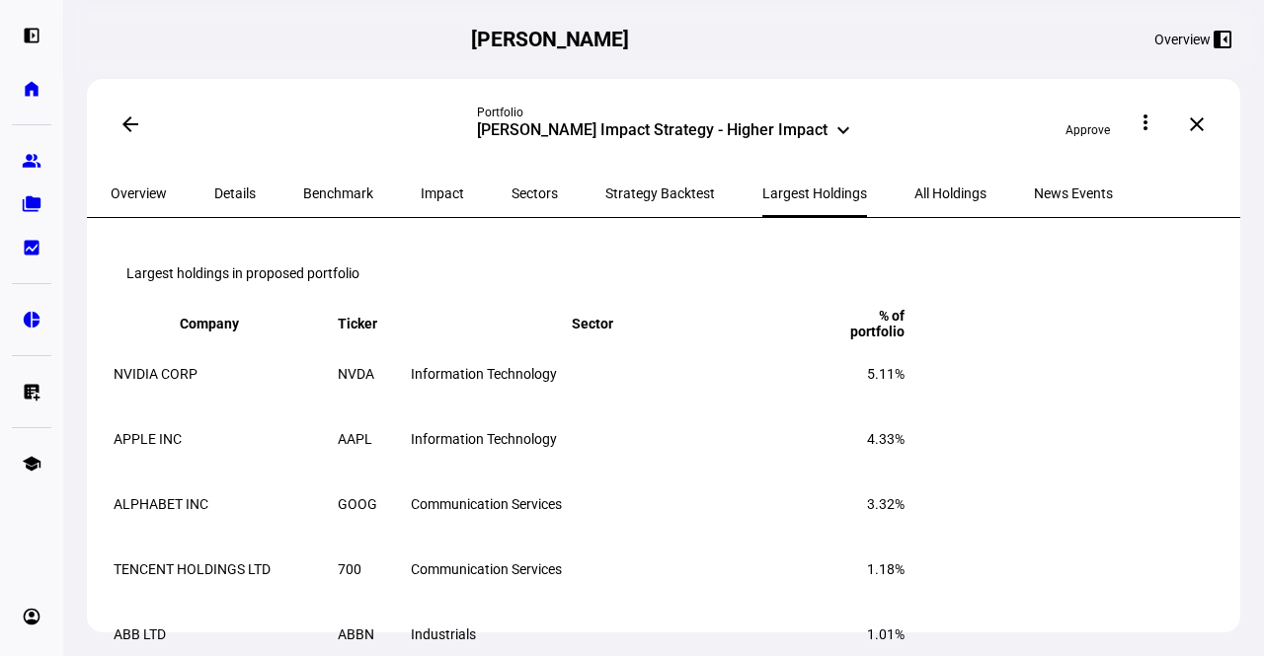
click at [865, 263] on mat-toolbar "Largest holdings in proposed portfolio" at bounding box center [667, 273] width 1112 height 63
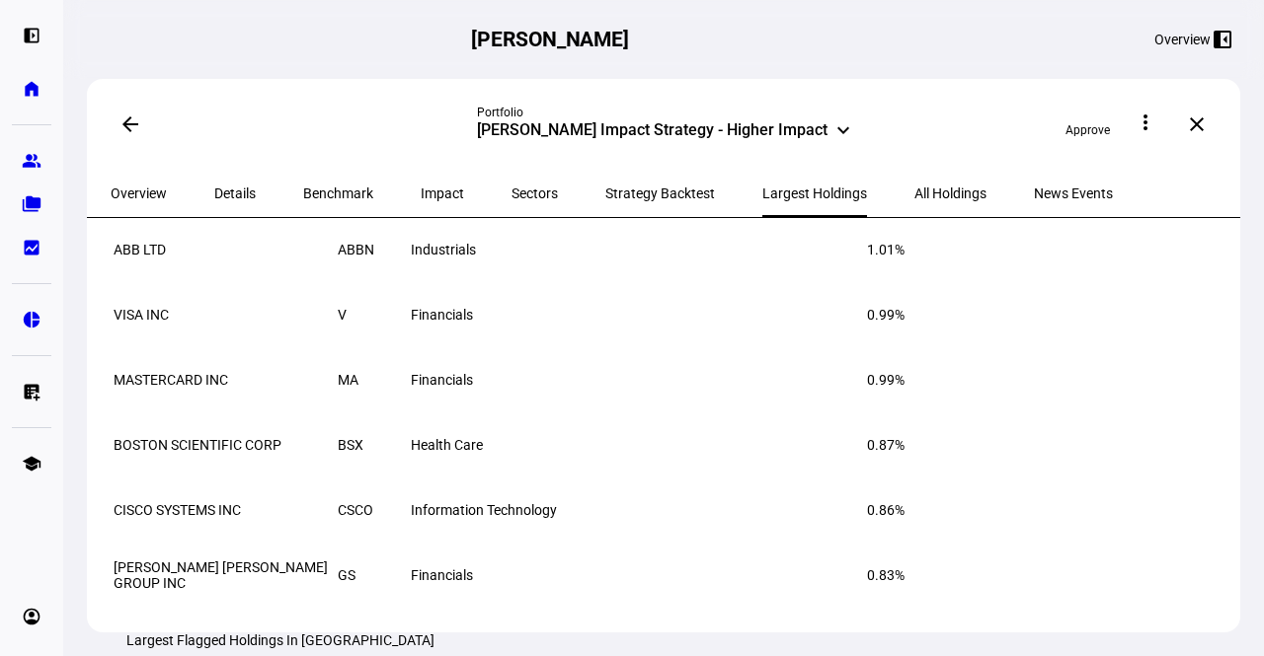
scroll to position [355, 0]
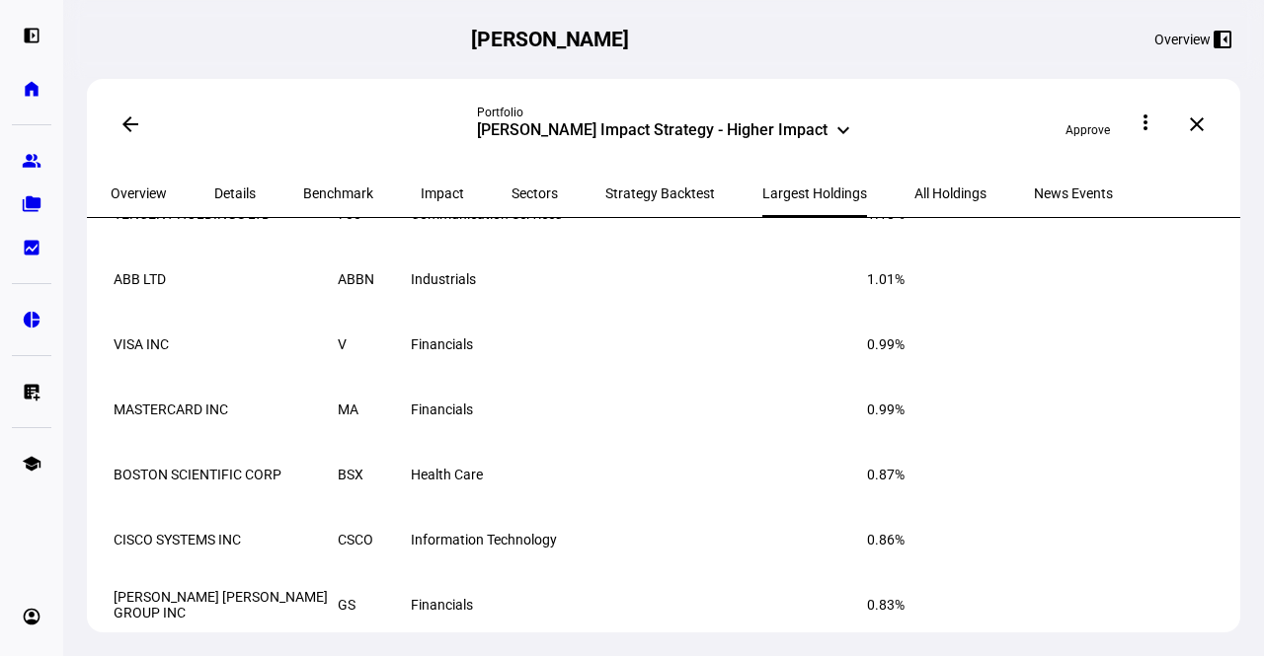
click at [914, 187] on span "All Holdings" at bounding box center [950, 194] width 72 height 14
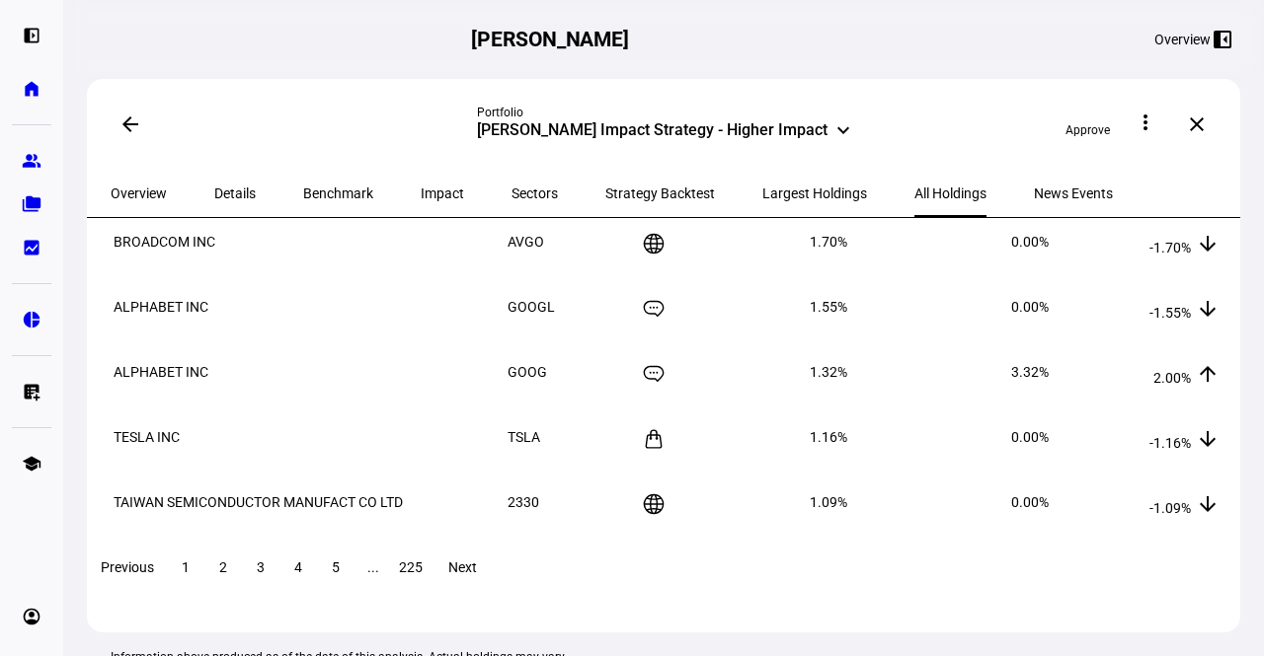
scroll to position [448, 0]
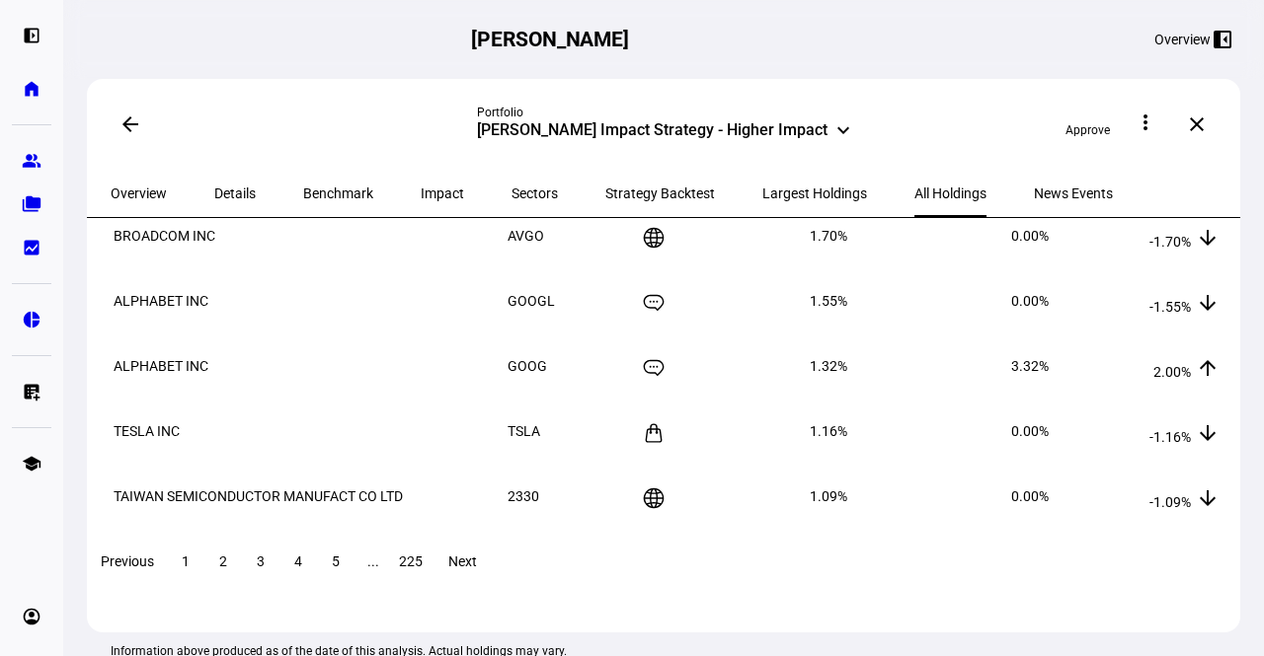
click at [241, 585] on span at bounding box center [223, 561] width 36 height 47
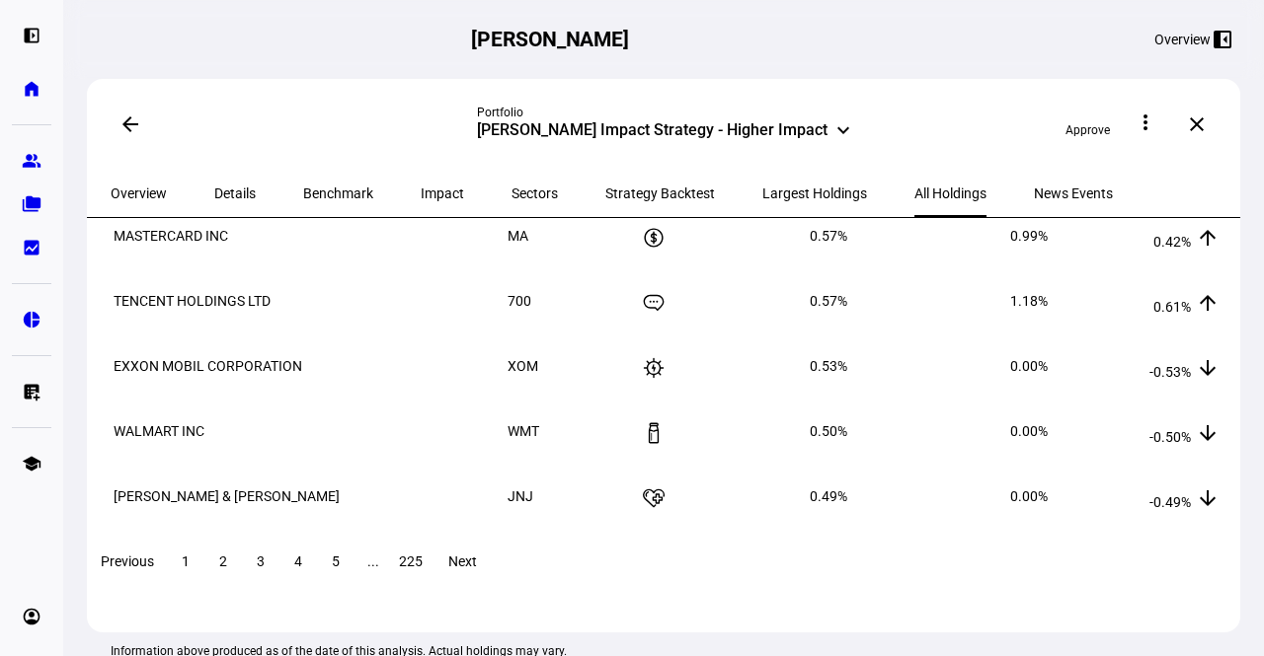
click at [422, 570] on span "225" at bounding box center [411, 562] width 24 height 16
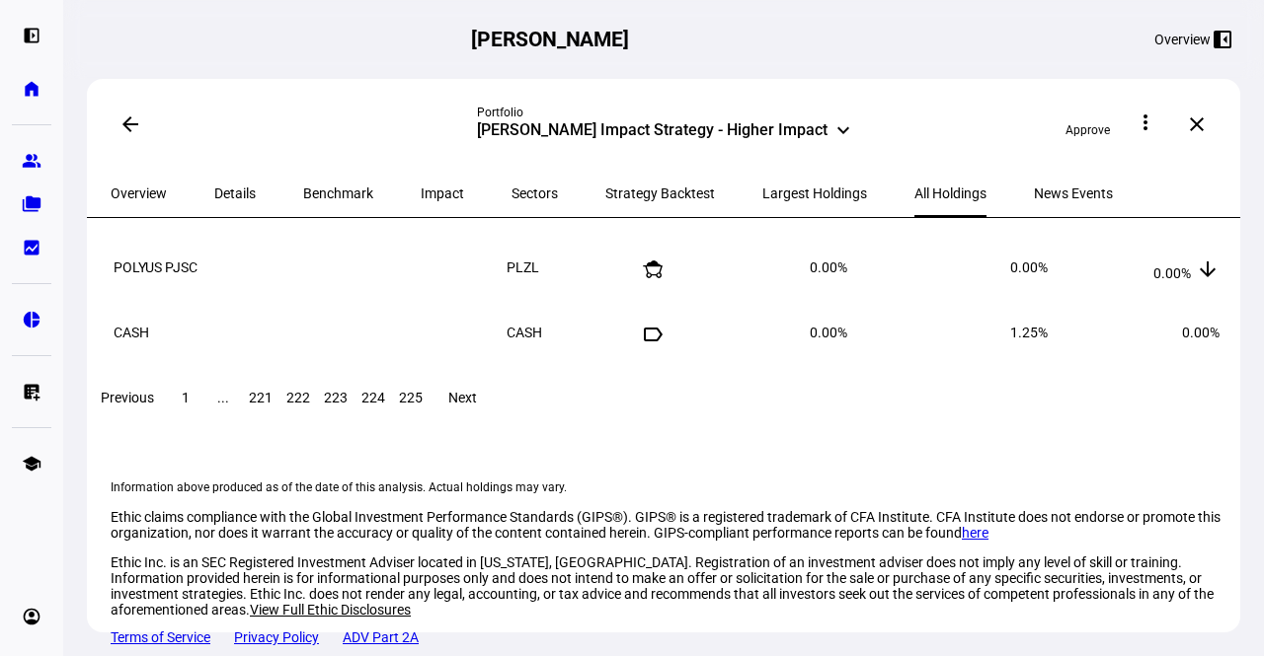
scroll to position [0, 0]
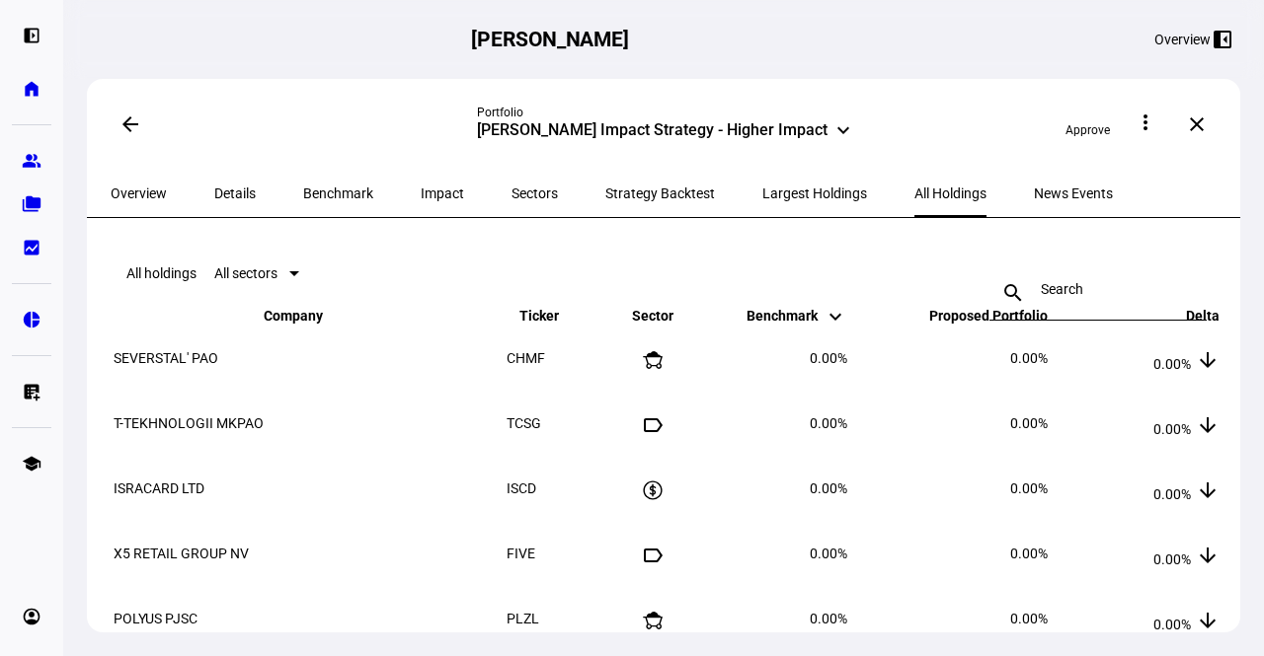
click at [145, 181] on span "Overview" at bounding box center [139, 193] width 56 height 47
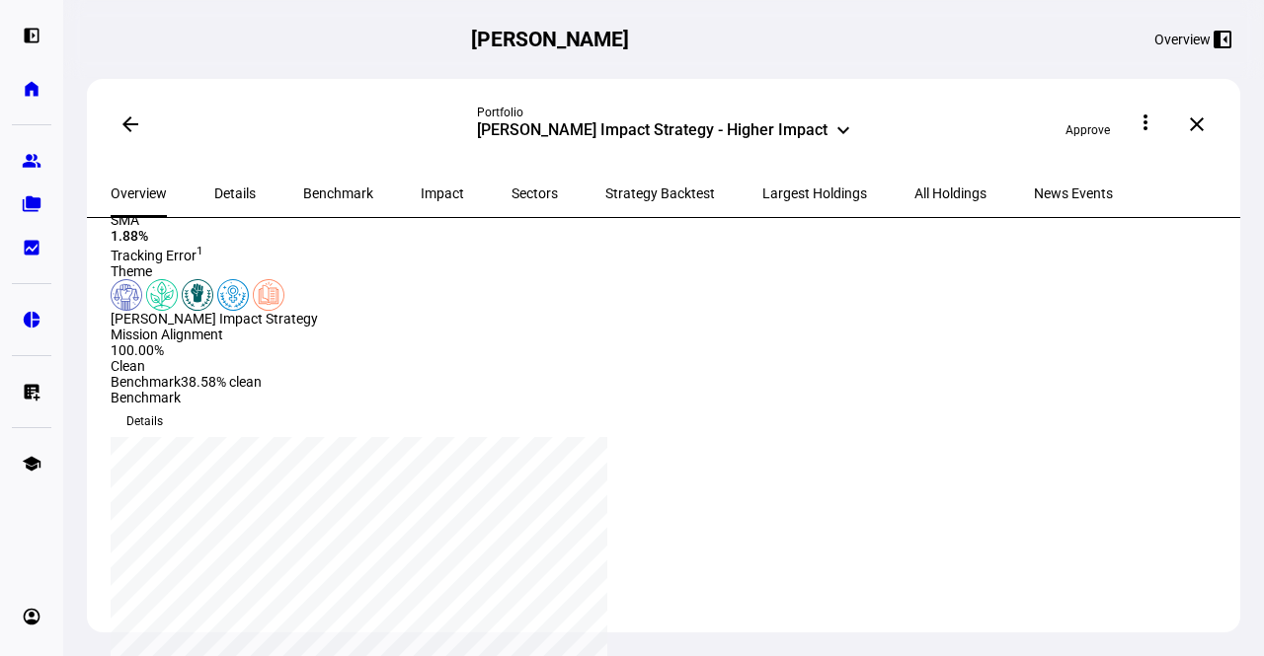
scroll to position [229, 0]
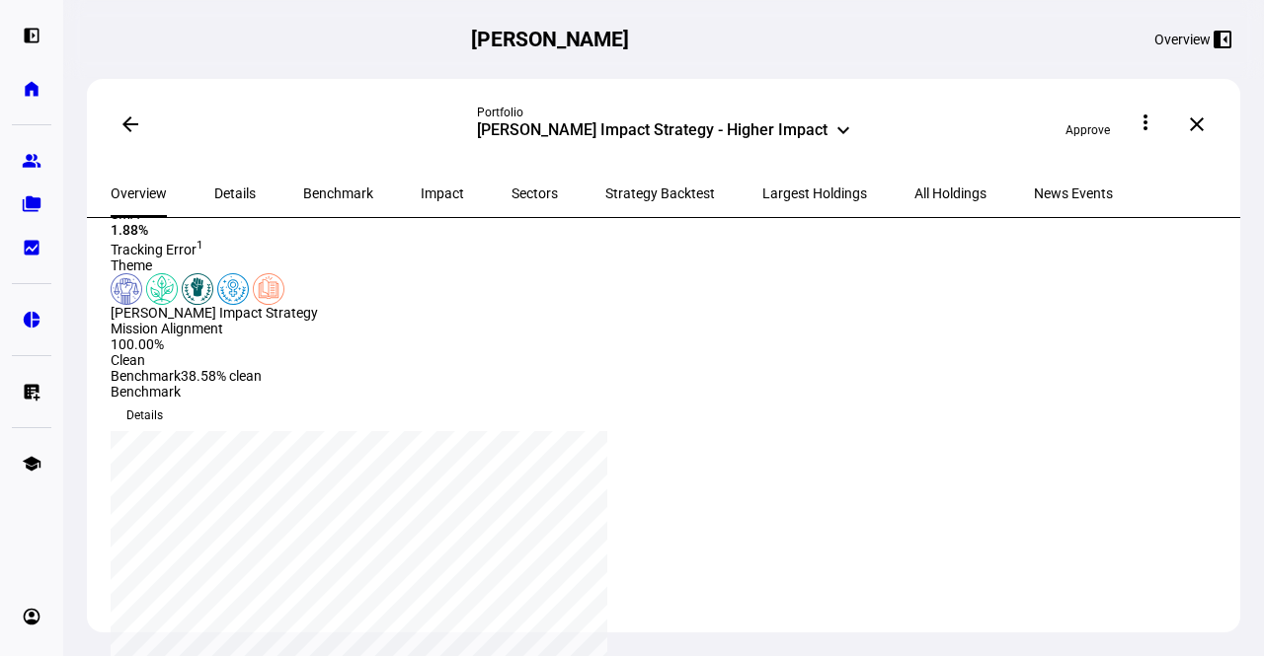
click at [421, 192] on span "Impact" at bounding box center [442, 194] width 43 height 14
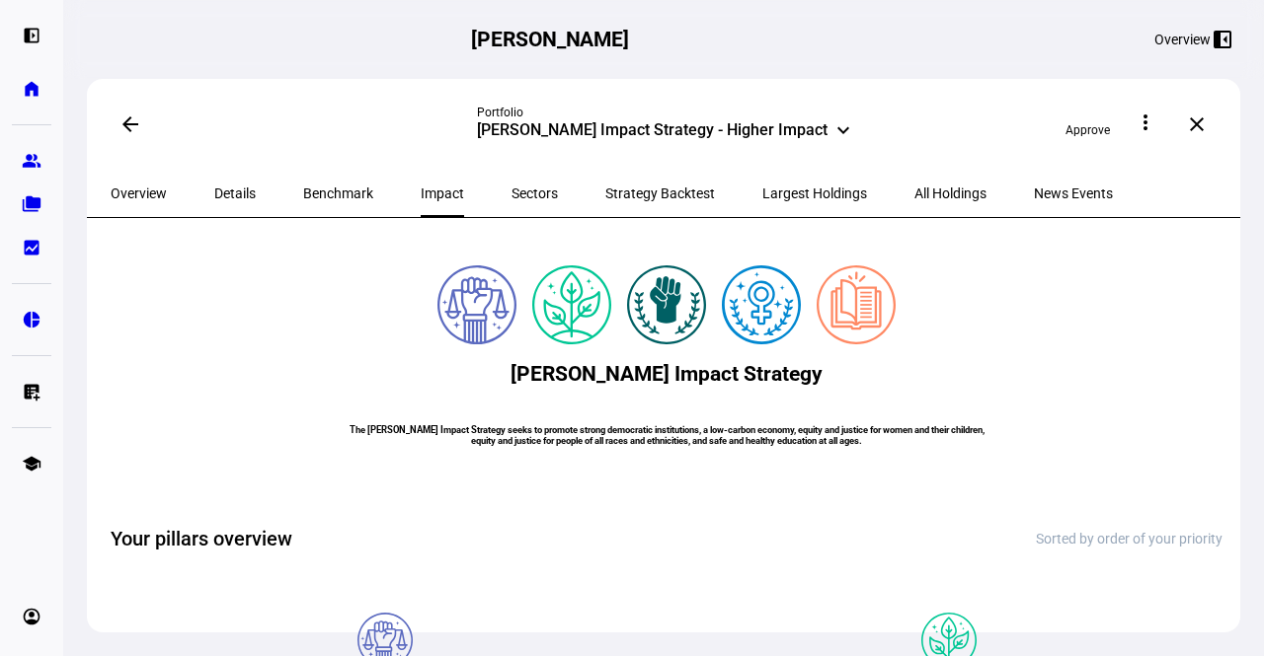
click at [511, 192] on span "Sectors" at bounding box center [534, 194] width 46 height 14
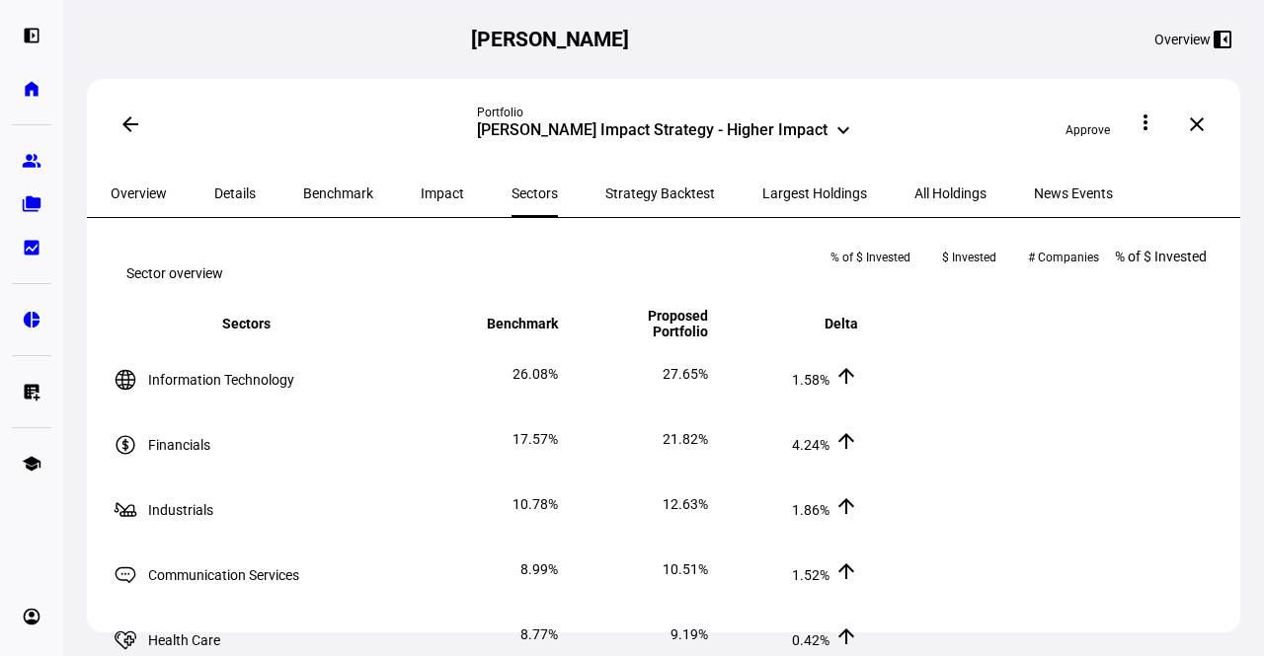
click at [914, 193] on span "All Holdings" at bounding box center [950, 194] width 72 height 14
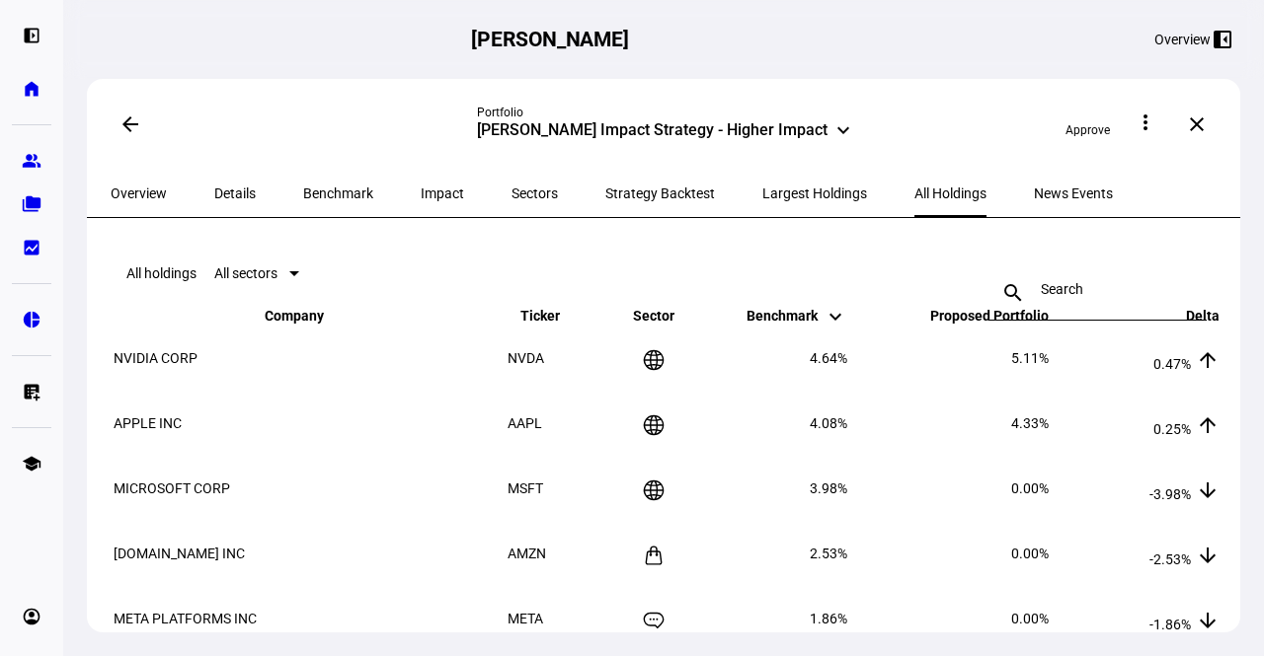
click at [136, 187] on span "Overview" at bounding box center [139, 194] width 56 height 14
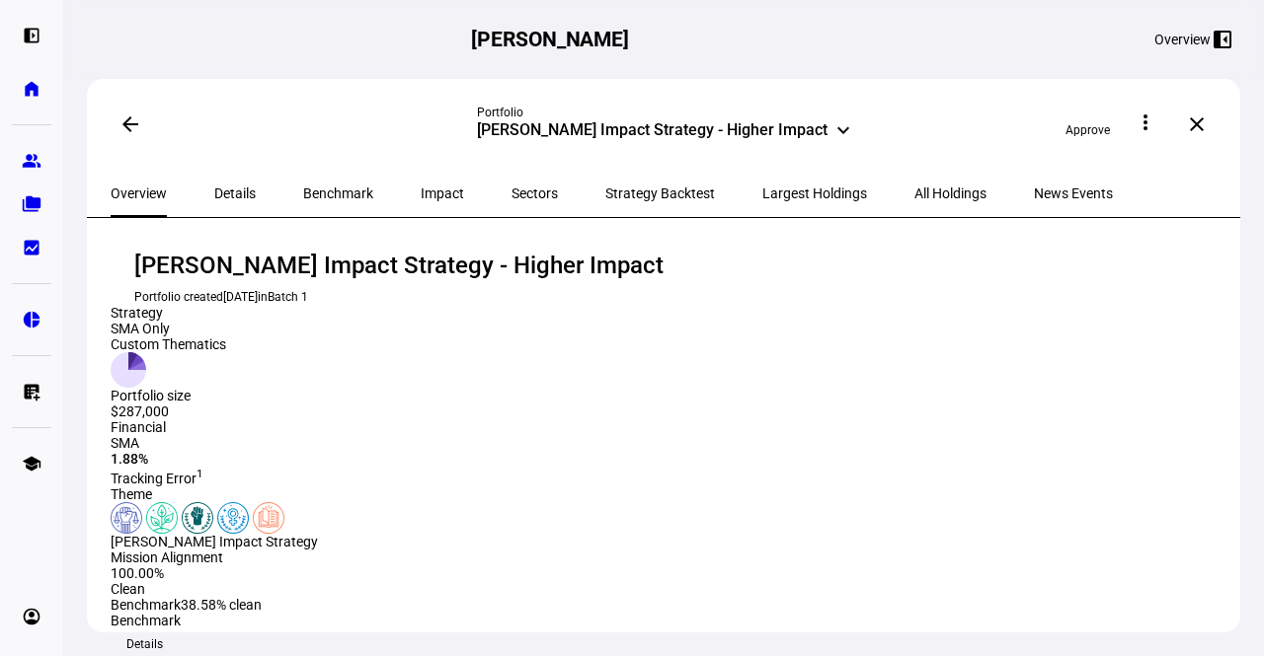
click at [297, 149] on div "arrow_back Portfolio [PERSON_NAME] Impact Strategy - Higher Impact keyboard_arr…" at bounding box center [663, 124] width 1153 height 91
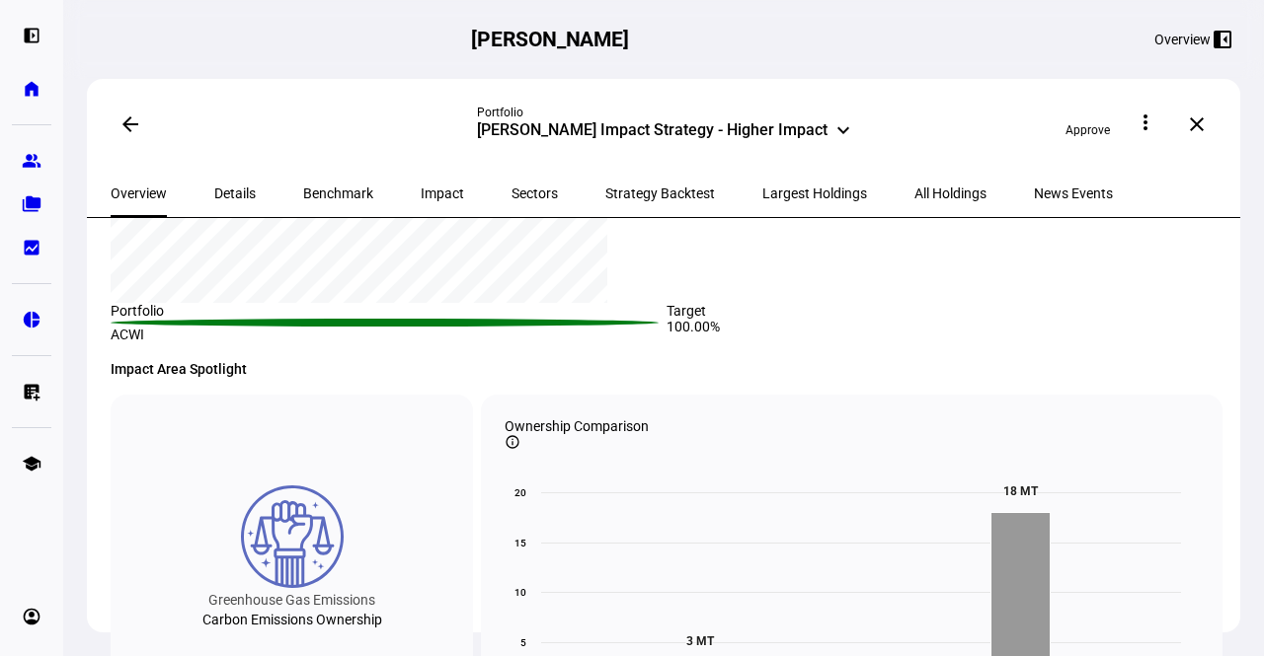
scroll to position [750, 0]
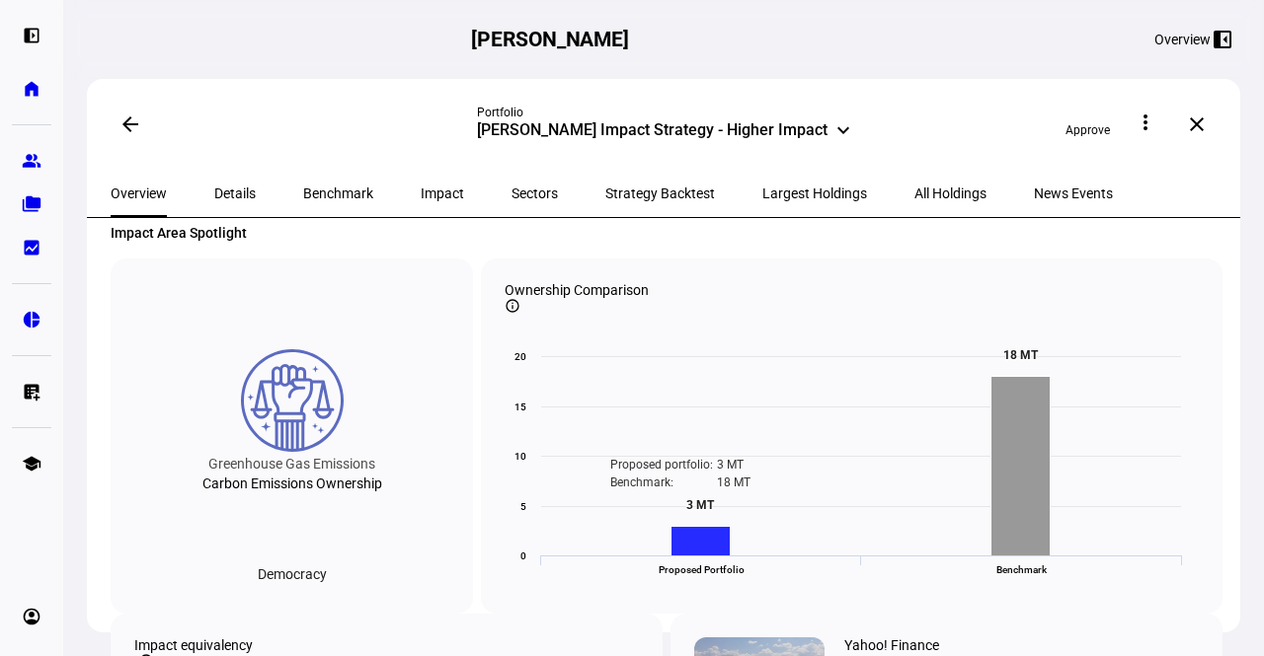
drag, startPoint x: 723, startPoint y: 291, endPoint x: 789, endPoint y: 485, distance: 204.5
click at [417, 241] on h4 "Impact Area Spotlight" at bounding box center [667, 233] width 1112 height 16
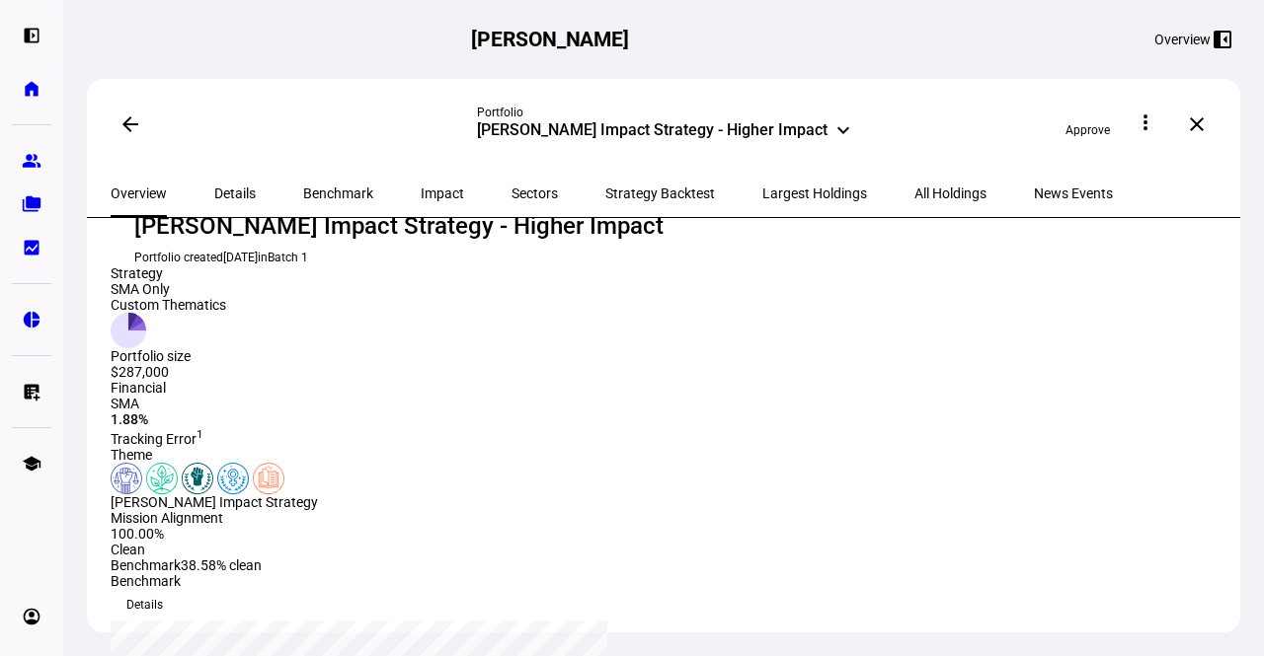
scroll to position [0, 0]
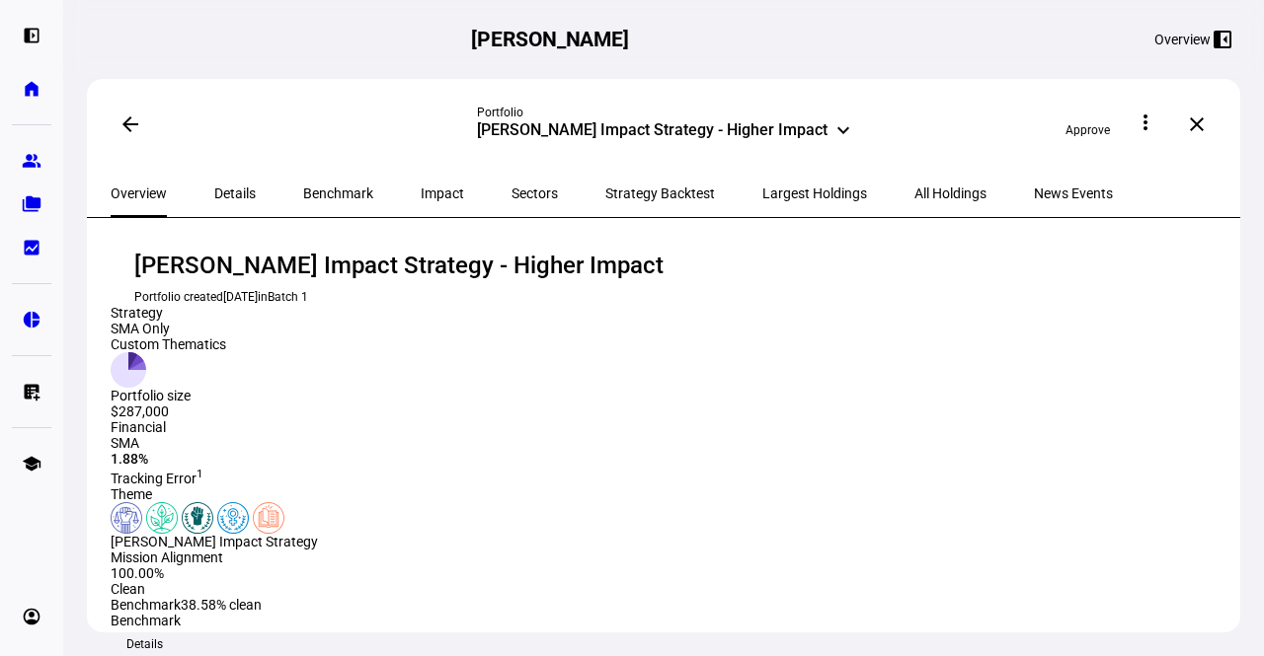
click at [90, 465] on eth-route-card-body "[PERSON_NAME] Impact Strategy - Higher Impact Portfolio created [DATE] in Batch…" at bounding box center [663, 455] width 1153 height 475
click at [124, 115] on mat-icon "arrow_back" at bounding box center [130, 125] width 24 height 24
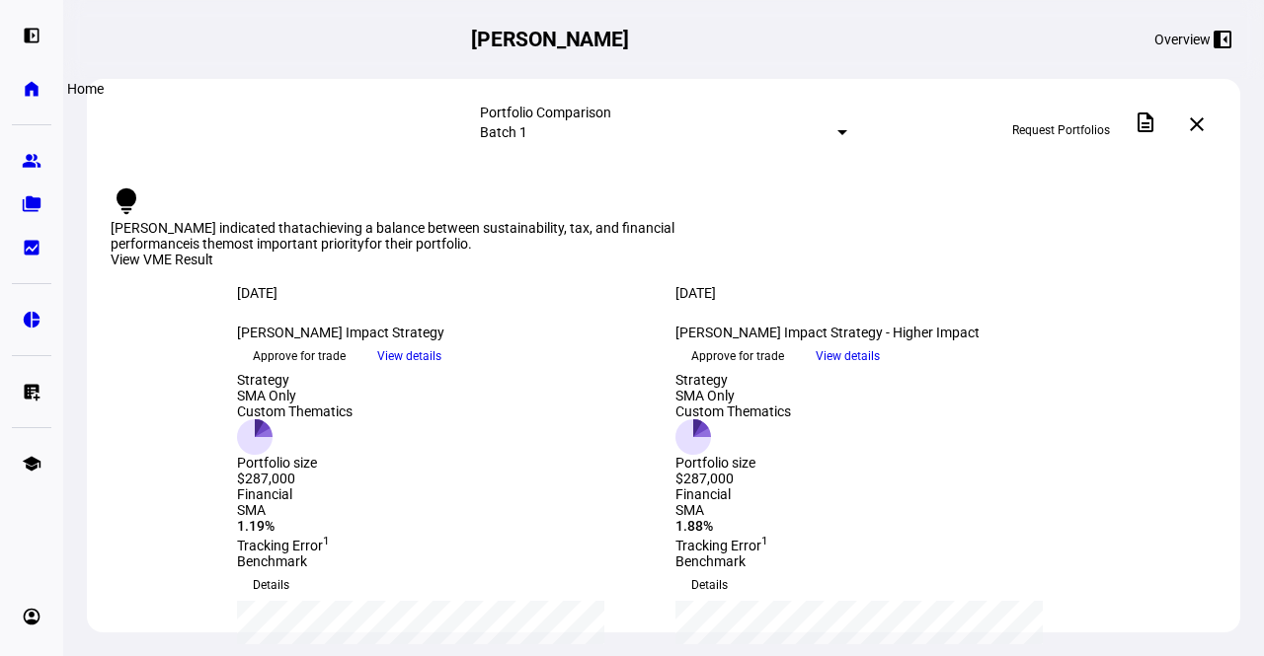
click at [24, 96] on eth-mat-symbol "home" at bounding box center [32, 89] width 20 height 20
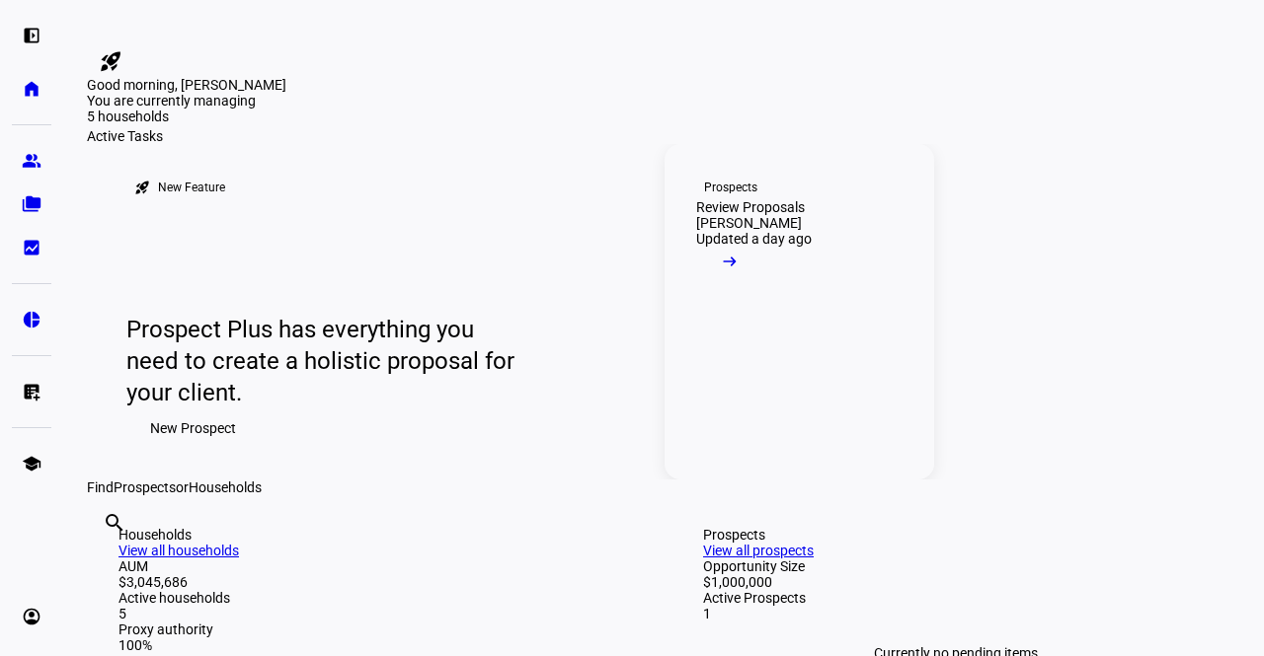
click at [763, 286] on span at bounding box center [729, 266] width 67 height 39
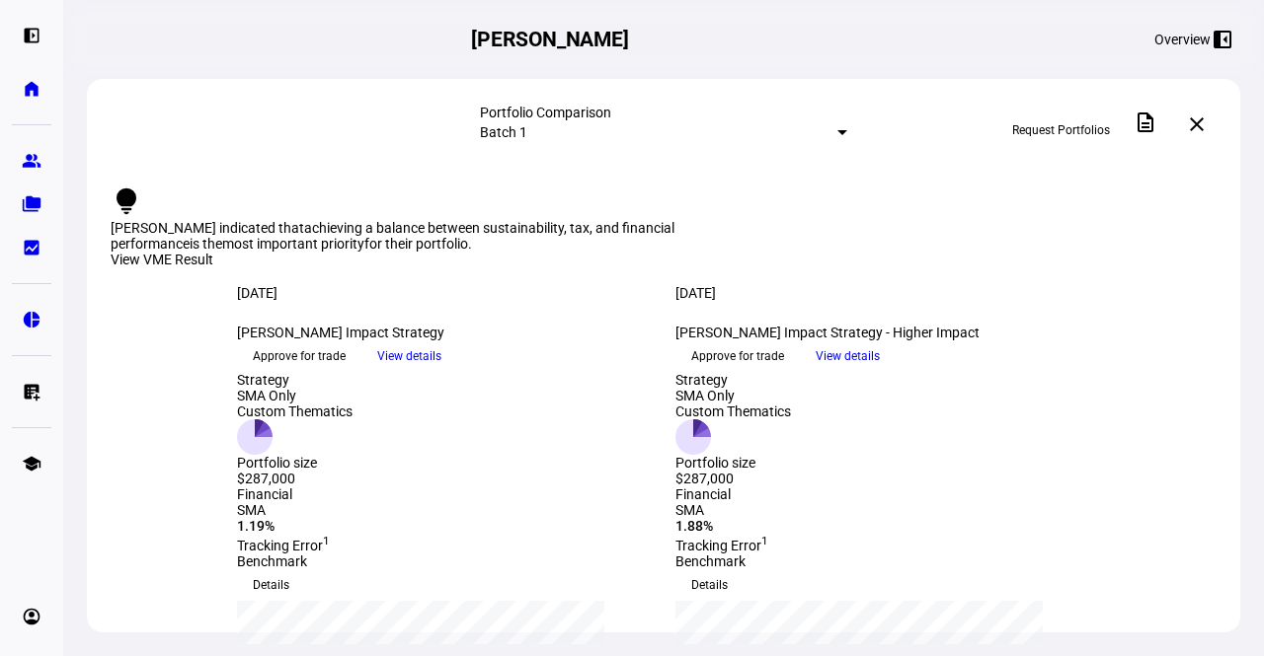
click at [784, 372] on span "Approve for trade" at bounding box center [737, 357] width 93 height 32
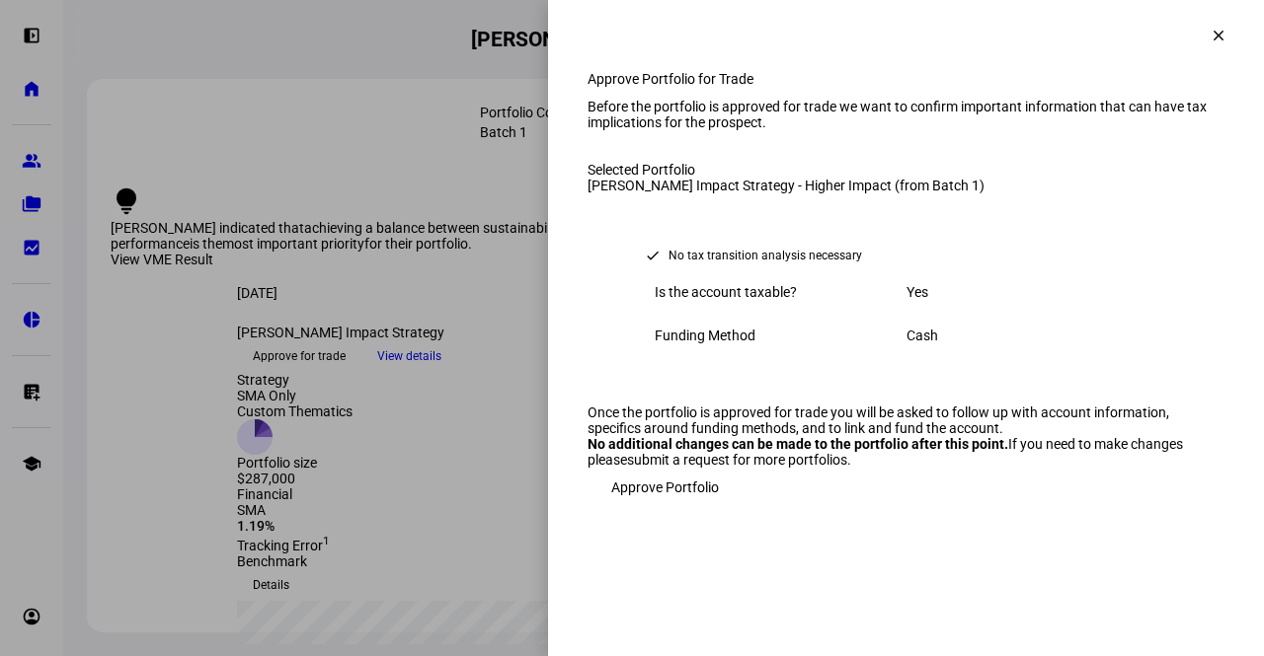
scroll to position [100, 0]
click at [674, 507] on span "Approve Portfolio" at bounding box center [665, 487] width 108 height 39
